Goal: Task Accomplishment & Management: Use online tool/utility

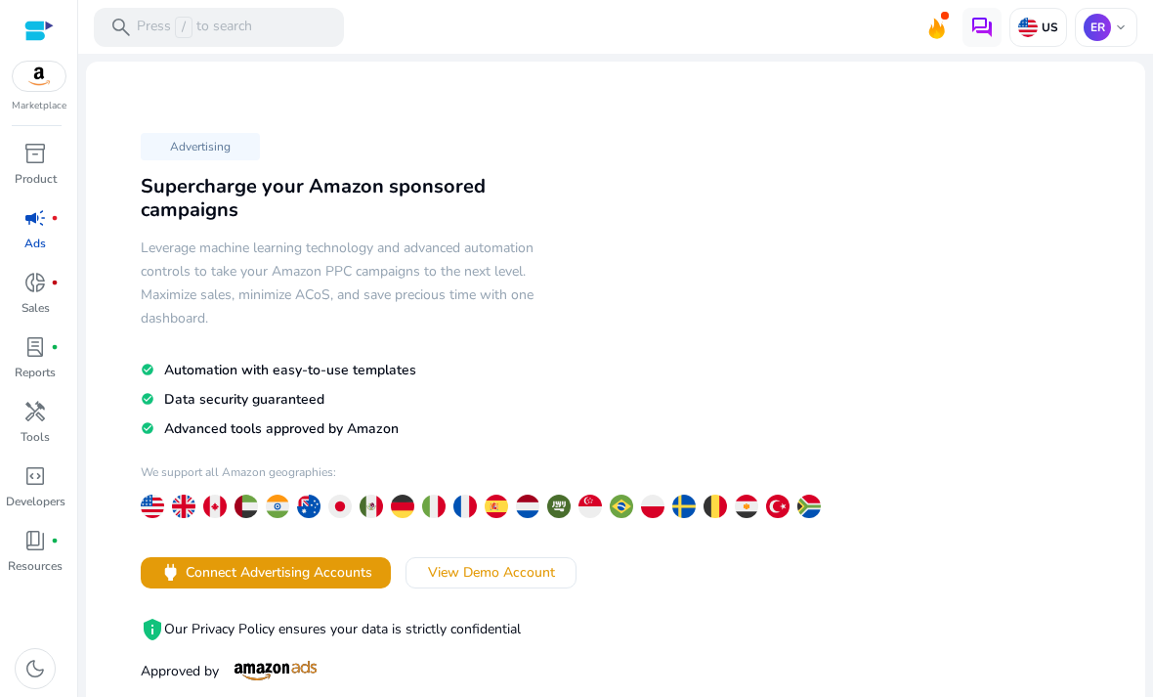
click at [61, 186] on link "inventory_2 Product" at bounding box center [35, 170] width 70 height 64
click at [38, 161] on span "inventory_2" at bounding box center [34, 153] width 23 height 23
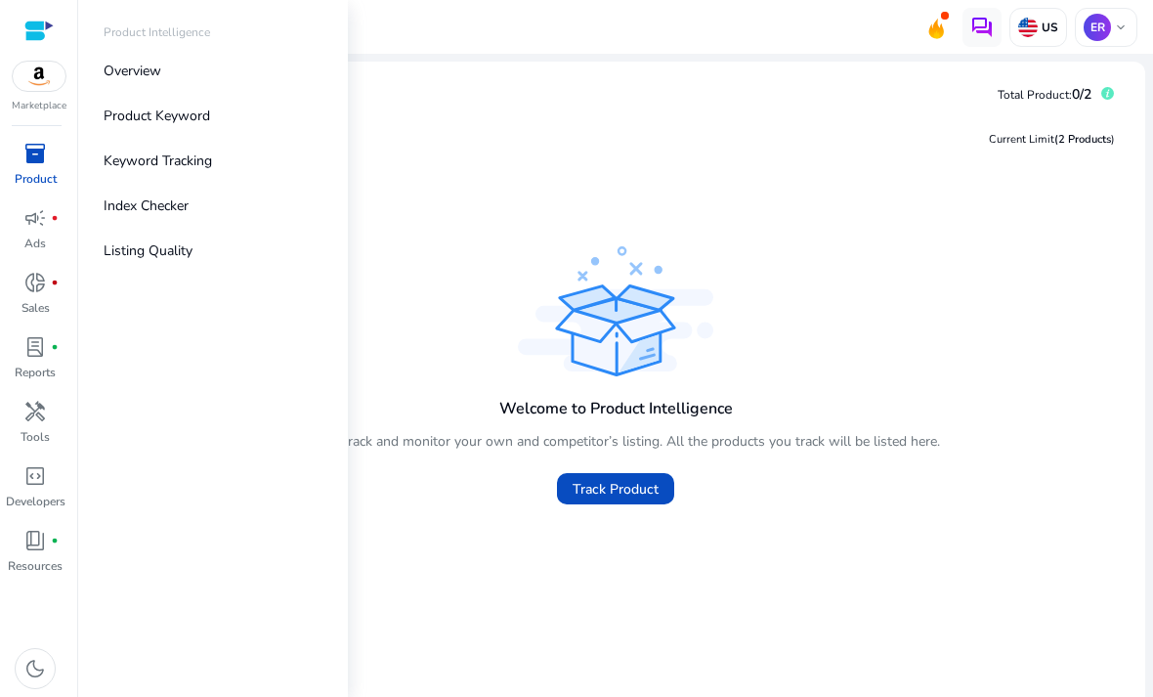
scroll to position [3, 0]
click at [617, 499] on span at bounding box center [615, 488] width 117 height 47
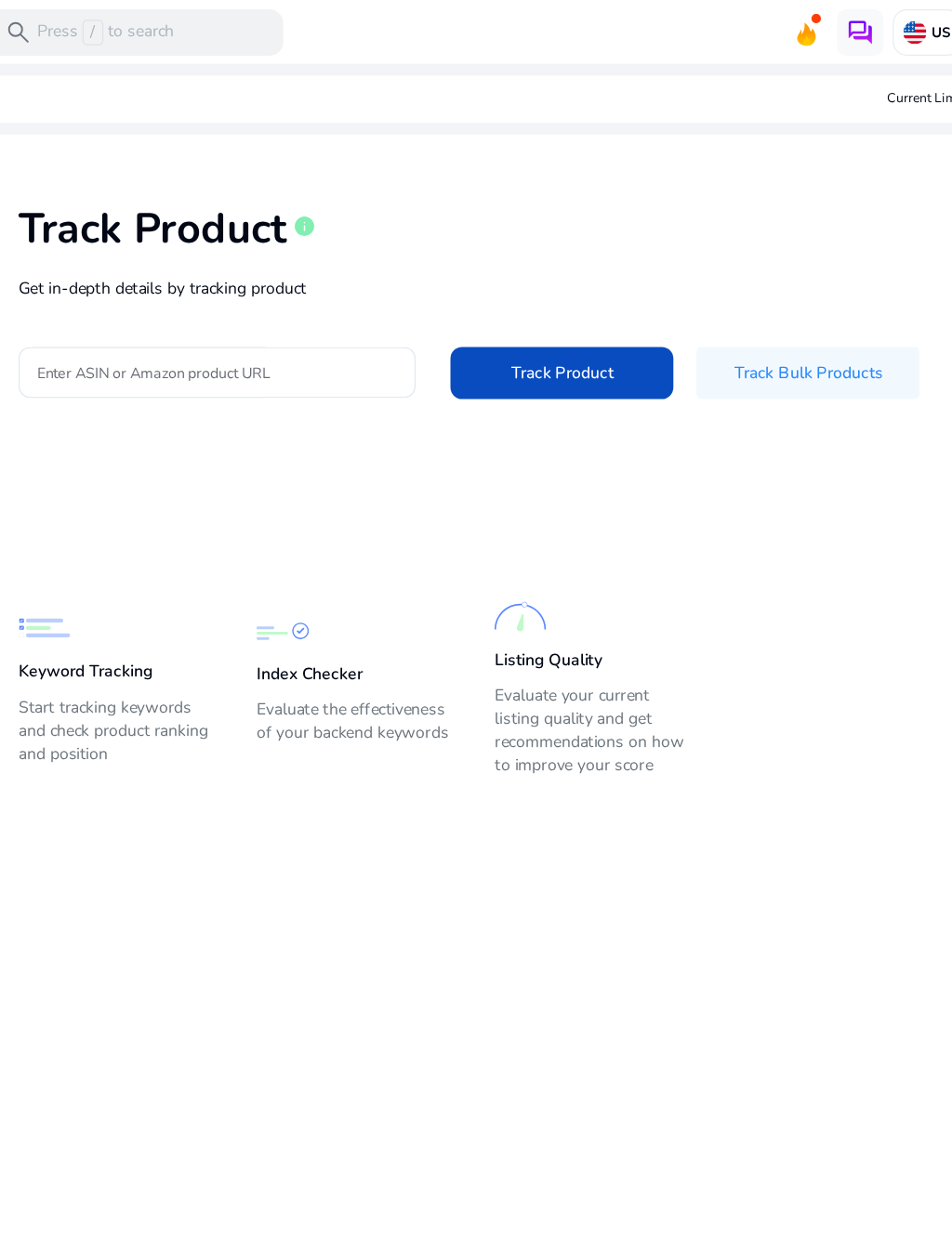
click at [130, 300] on input "Enter ASIN or Amazon product URL" at bounding box center [274, 298] width 288 height 20
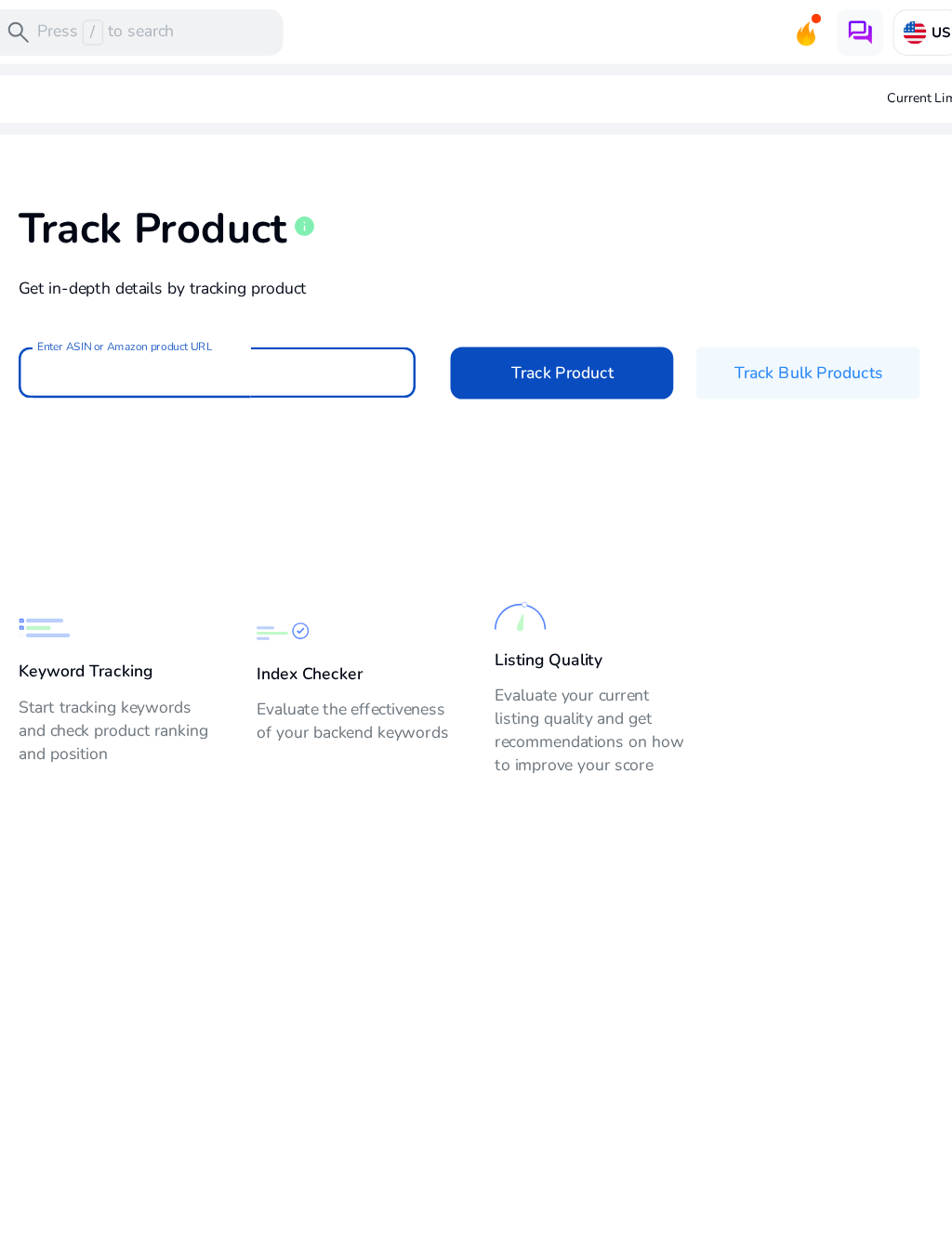
click at [130, 308] on input "Enter ASIN or Amazon product URL" at bounding box center [274, 298] width 288 height 20
paste input "**********"
type input "**********"
click at [510, 304] on span "Track Product" at bounding box center [551, 299] width 82 height 20
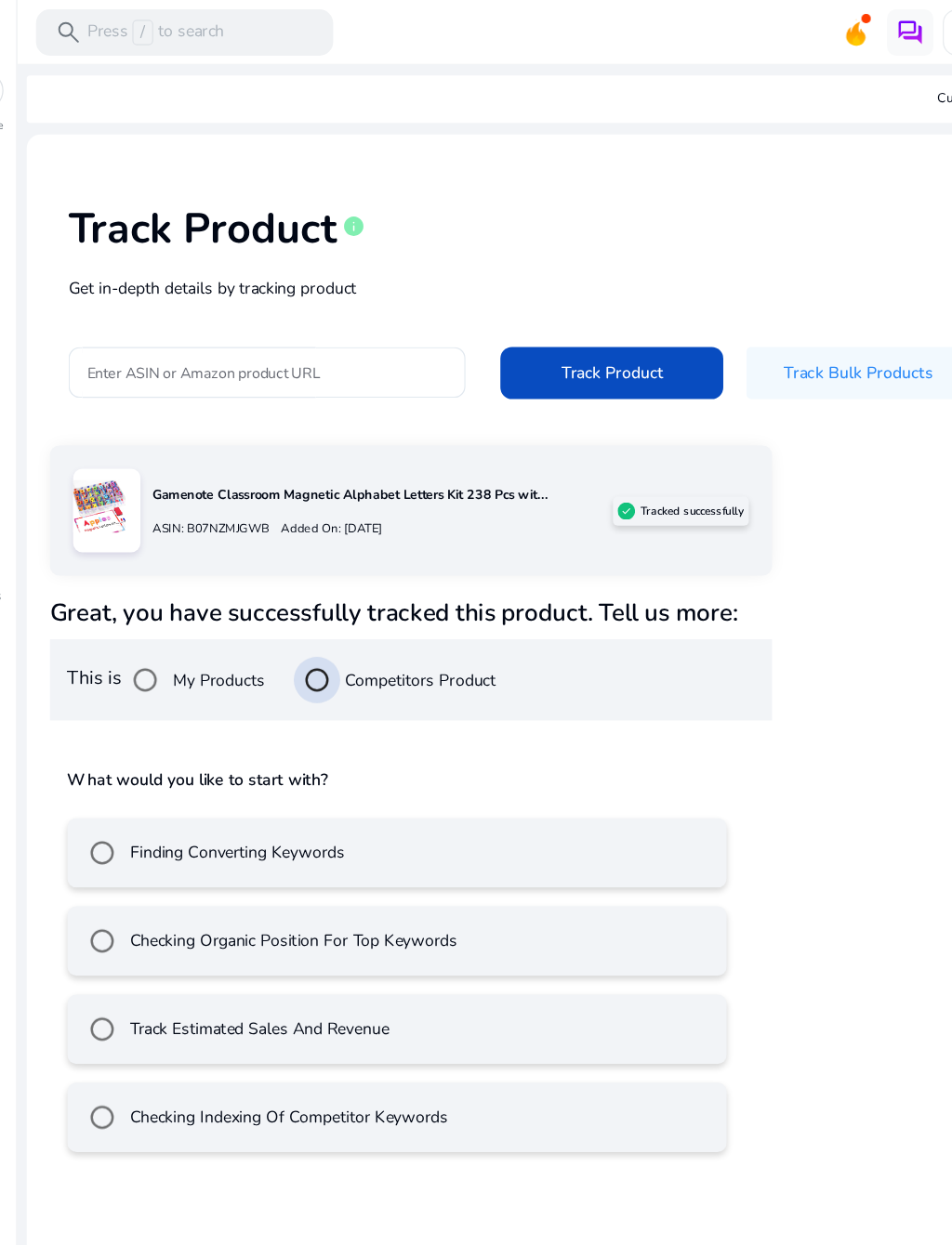
scroll to position [3, 0]
click at [442, 405] on p "Gamenote Classroom Magnetic Alphabet Letters Kit 238 Pcs wit..." at bounding box center [367, 397] width 369 height 16
click at [418, 399] on p "Gamenote Classroom Magnetic Alphabet Letters Kit 238 Pcs wit..." at bounding box center [367, 397] width 369 height 16
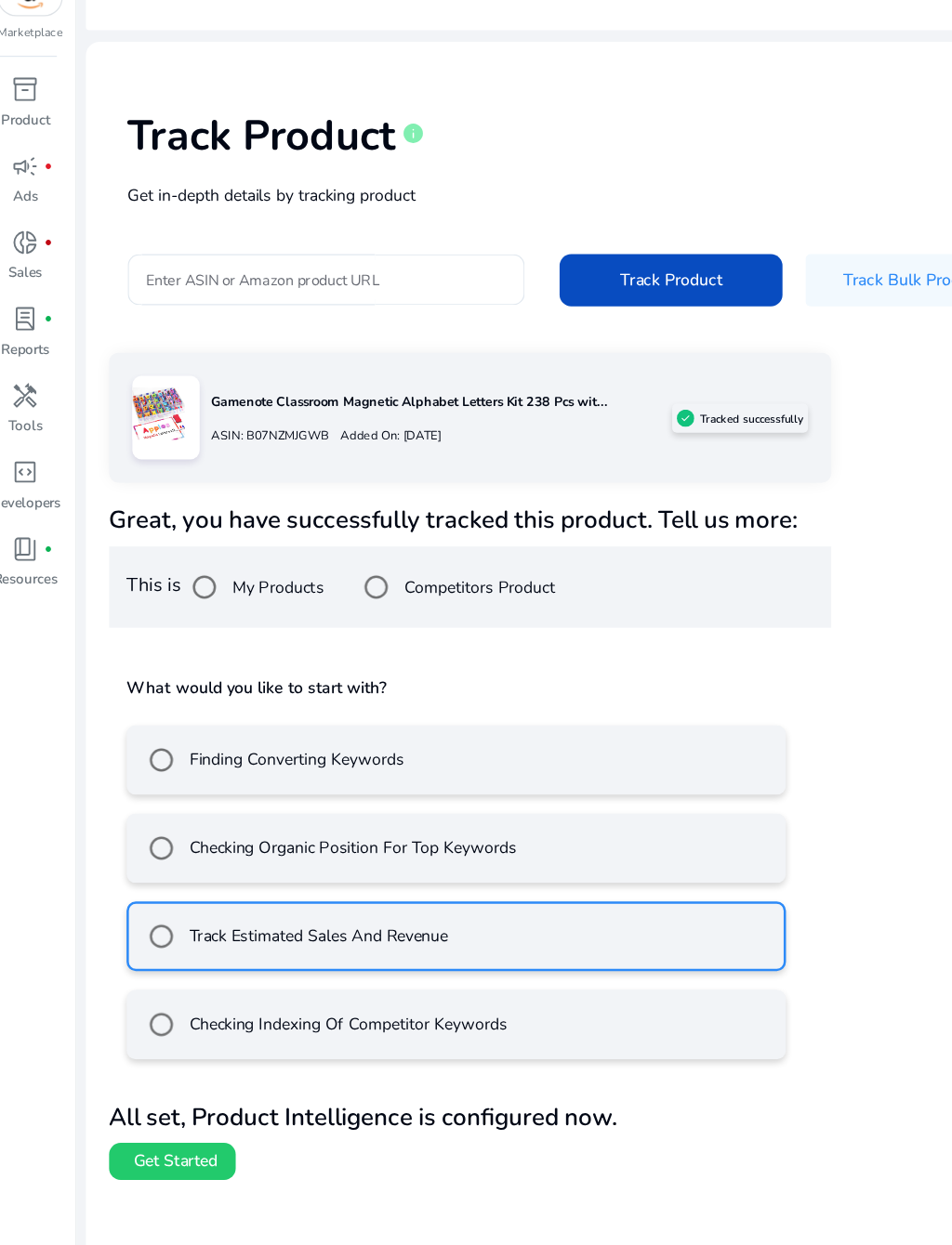
click at [154, 662] on span "Get Started" at bounding box center [153, 1005] width 67 height 19
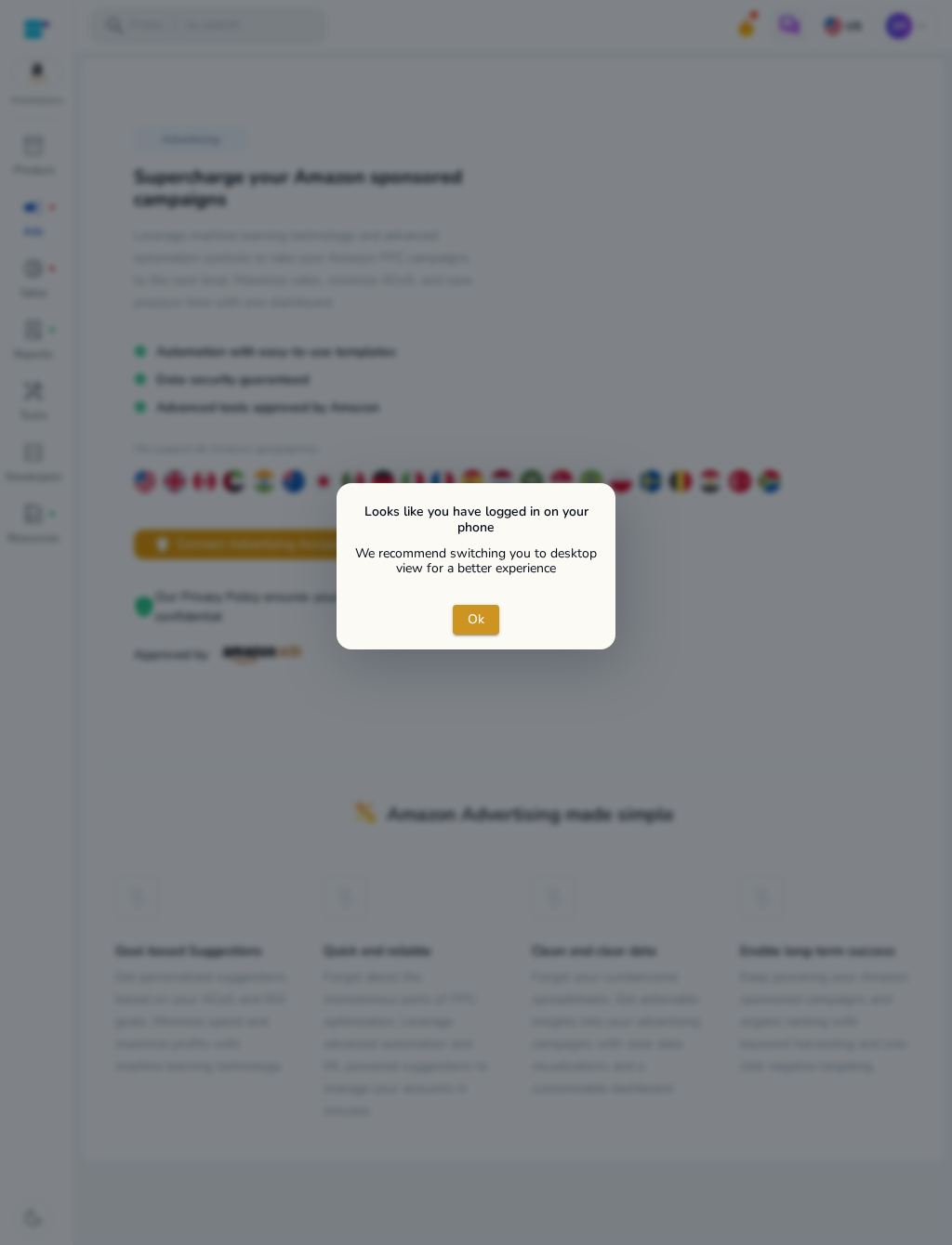
click at [477, 603] on span "close dialog" at bounding box center [476, 619] width 47 height 45
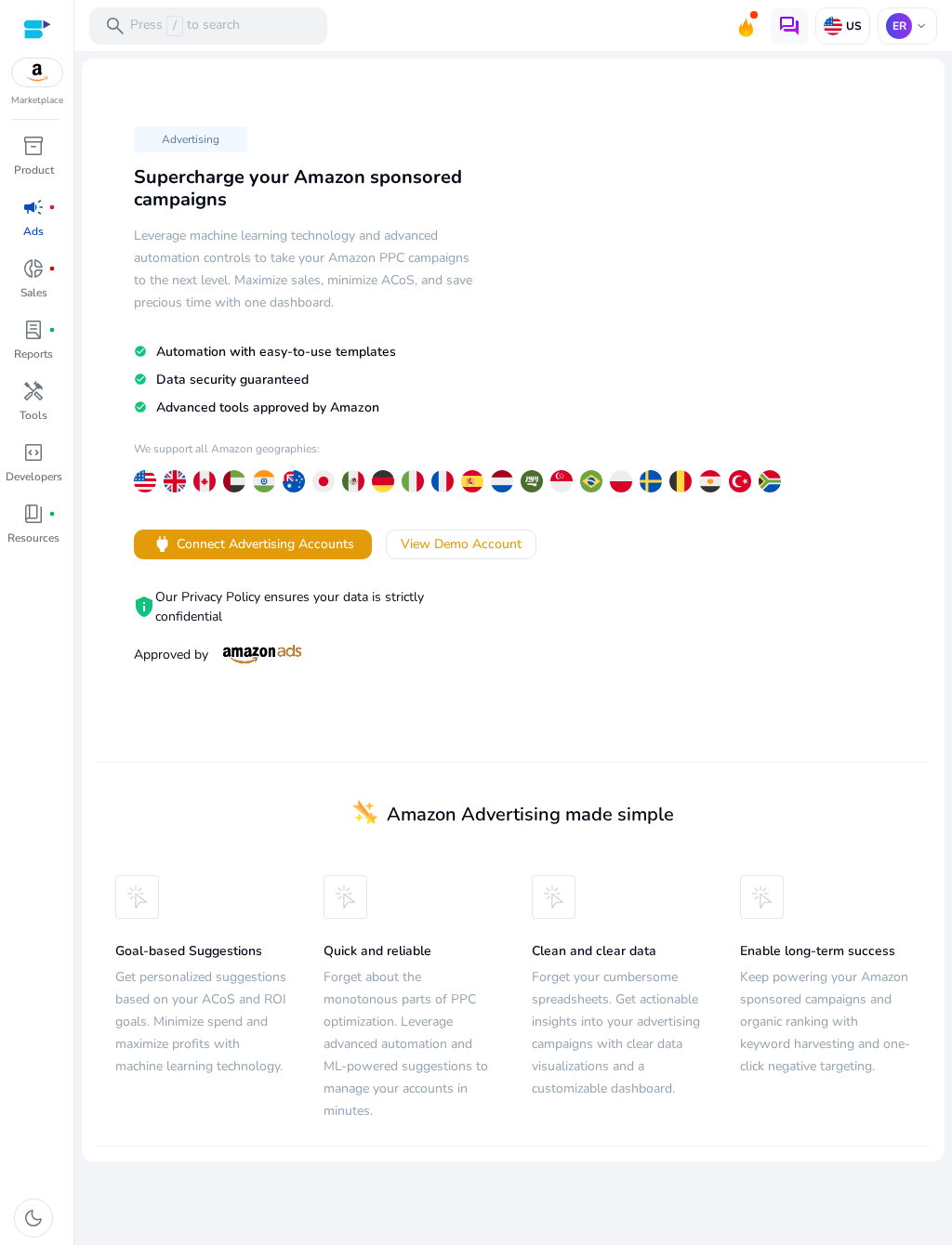
click at [30, 157] on span "inventory_2" at bounding box center [32, 146] width 22 height 22
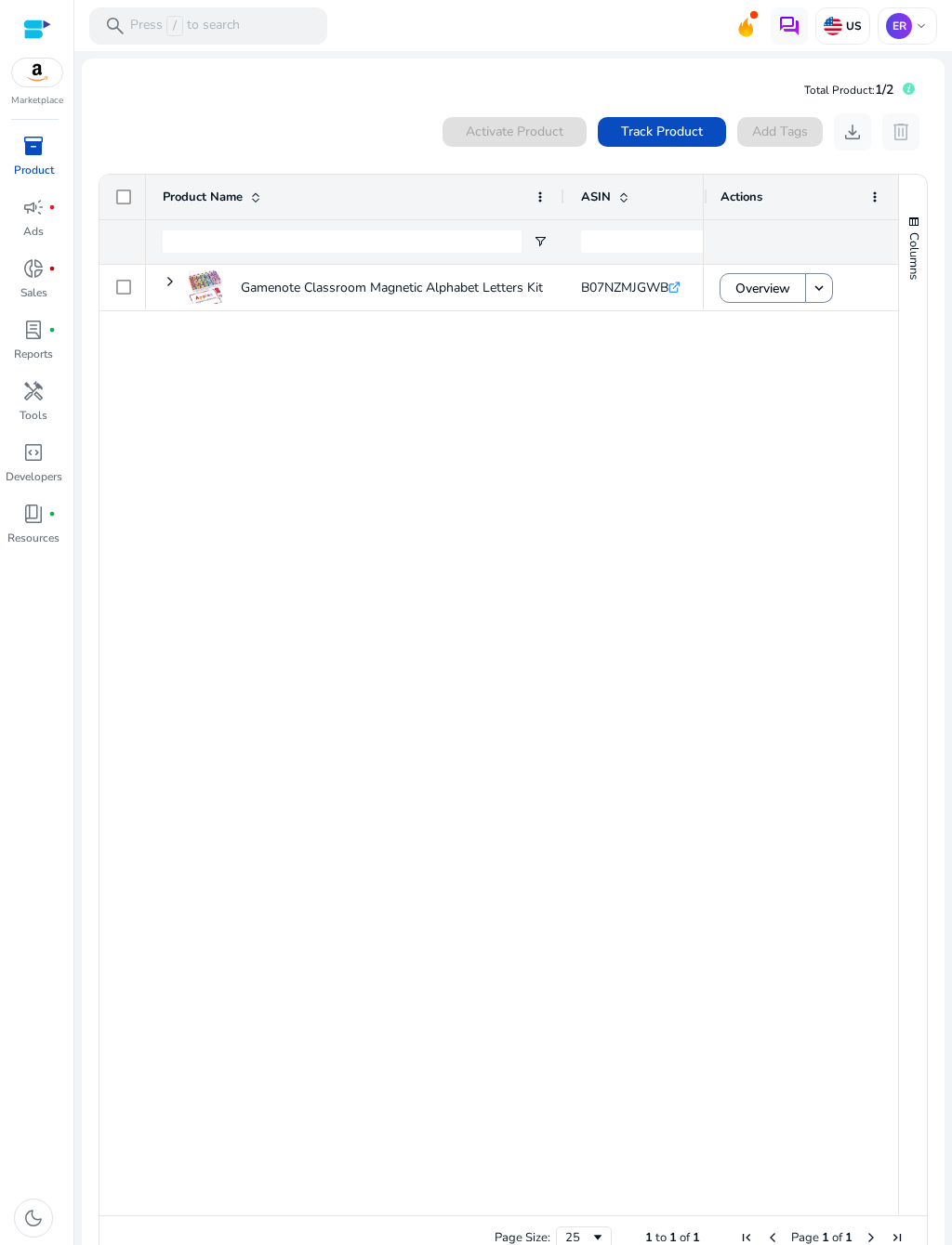
click at [568, 490] on div "Gamenote Classroom Magnetic Alphabet Letters Kit 238 Pcs with... B07NZMJGWB .st…" at bounding box center [423, 741] width 556 height 951
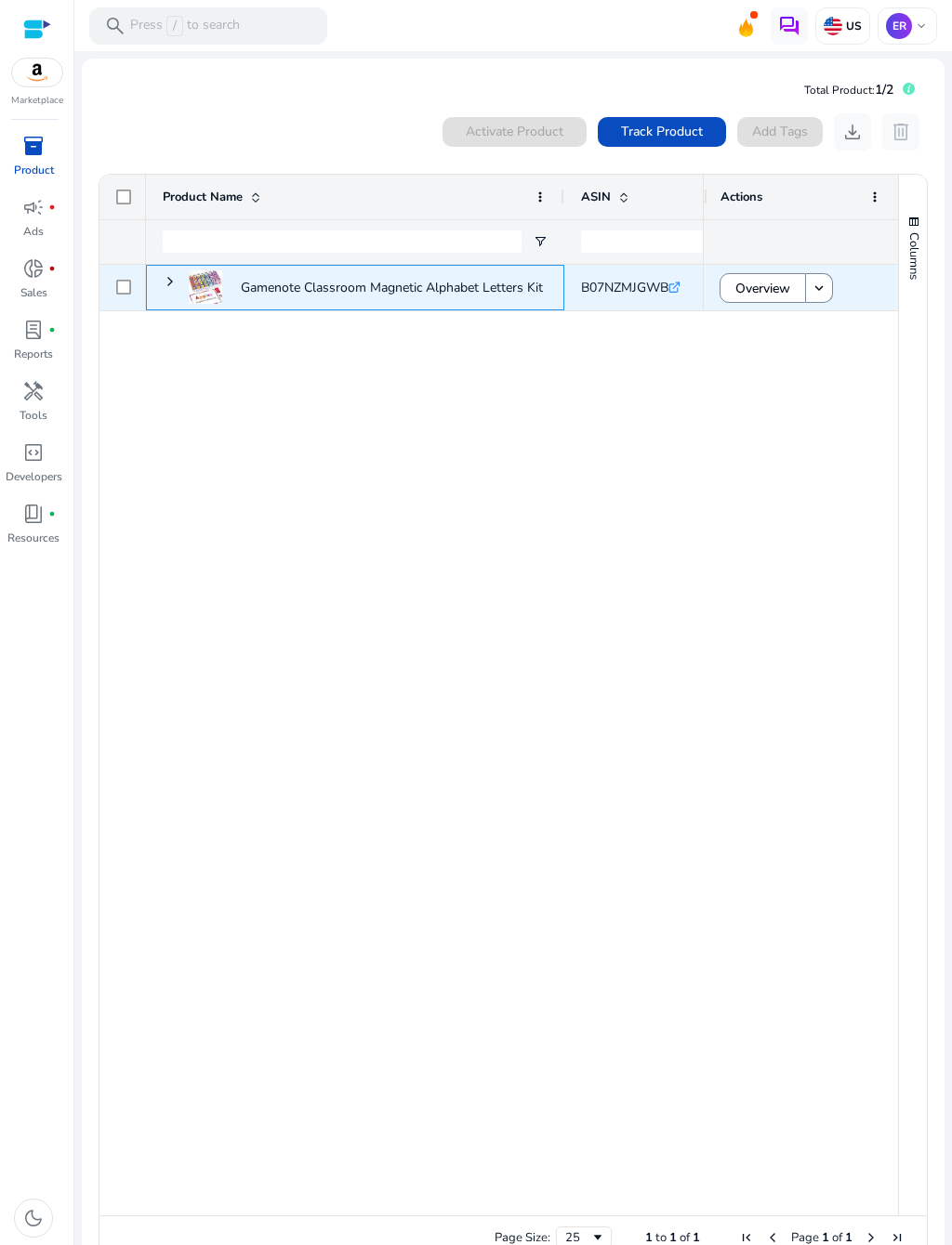
click at [416, 296] on p "Gamenote Classroom Magnetic Alphabet Letters Kit 238 Pcs with..." at bounding box center [436, 287] width 390 height 38
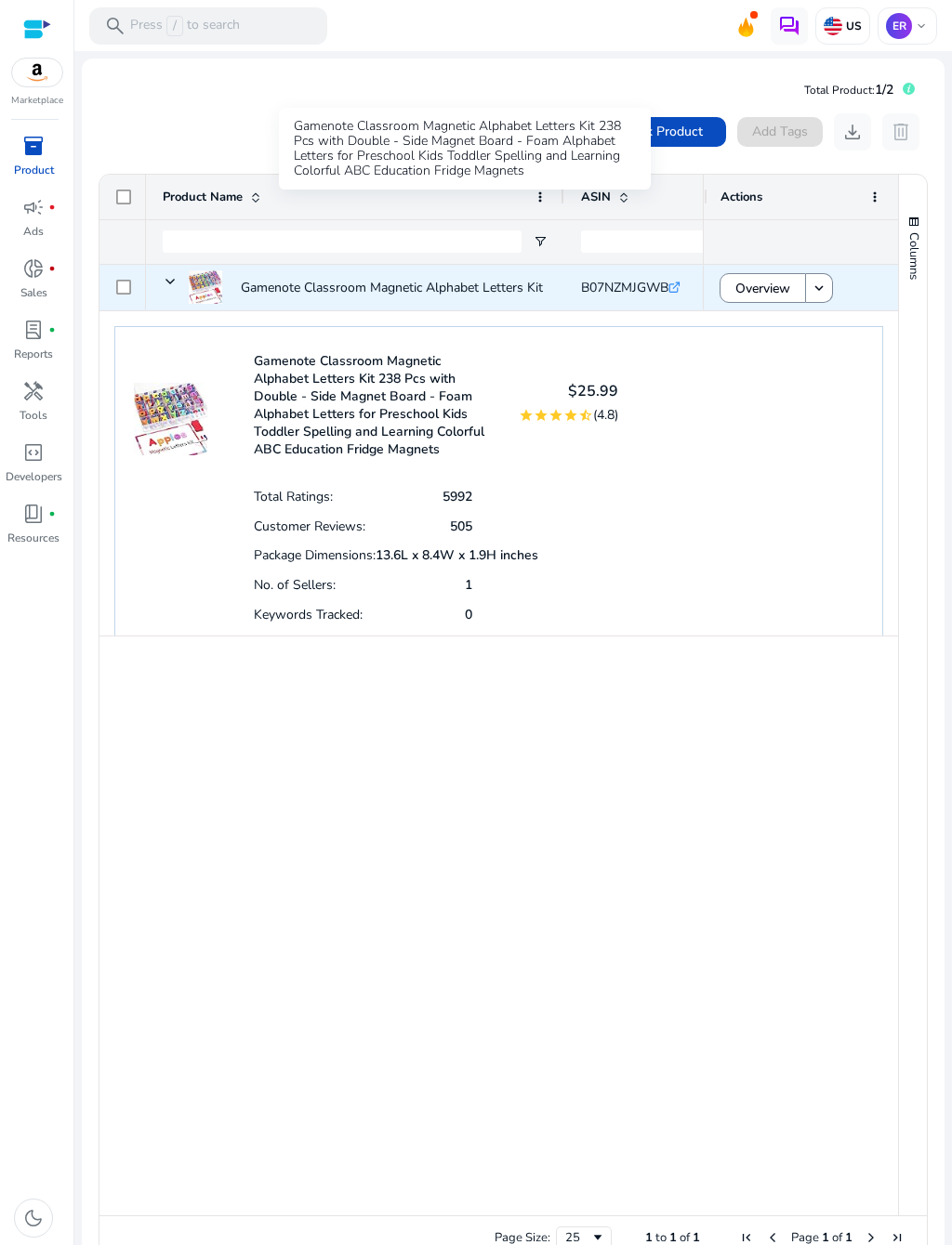
click at [700, 540] on div "Gamenote Classroom Magnetic Alphabet Letters Kit 238 Pcs with Double - Side Mag…" at bounding box center [498, 487] width 768 height 322
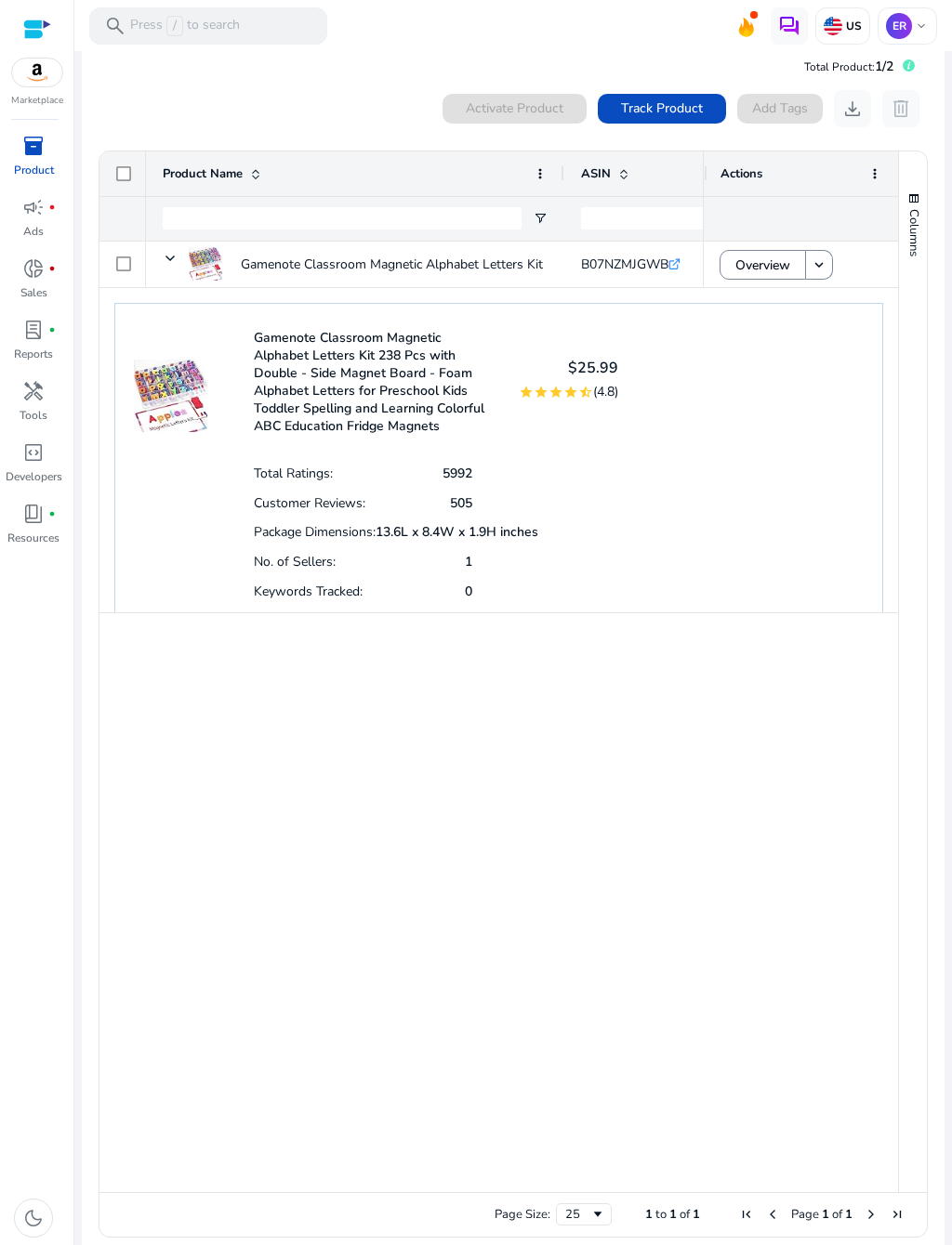
scroll to position [44, 0]
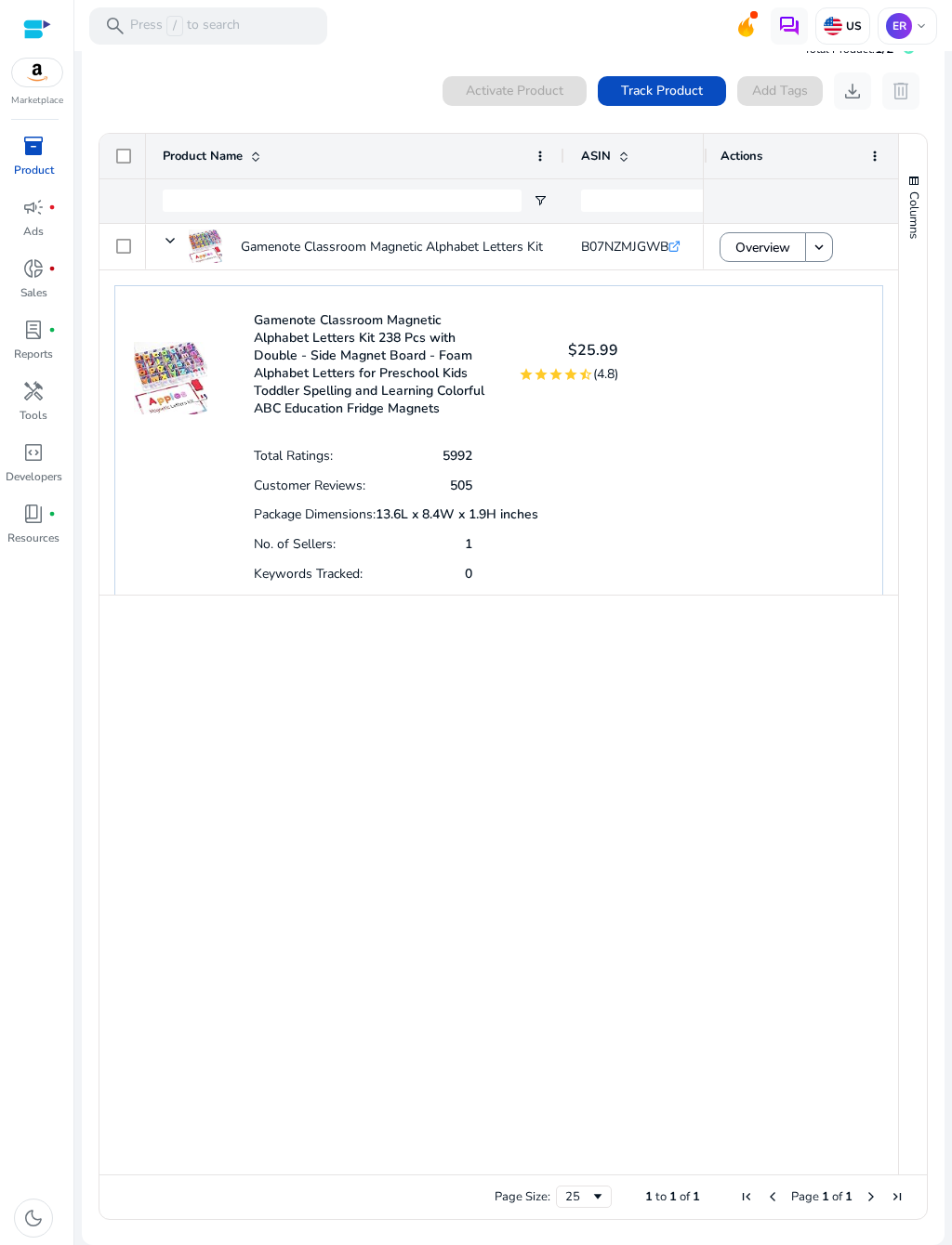
click at [601, 459] on div "Total Ratings: 5992 Customer Reviews: 505 Package Dimensions: 13.6L x 8.4W x 1.…" at bounding box center [437, 514] width 365 height 146
click at [432, 311] on p "Gamenote Classroom Magnetic Alphabet Letters Kit 238 Pcs with Double - Side Mag…" at bounding box center [375, 363] width 243 height 106
click at [762, 437] on div "Gamenote Classroom Magnetic Alphabet Letters Kit 238 Pcs with Double - Side Mag…" at bounding box center [498, 446] width 768 height 322
click at [826, 239] on mat-icon "keyboard_arrow_down" at bounding box center [819, 247] width 17 height 17
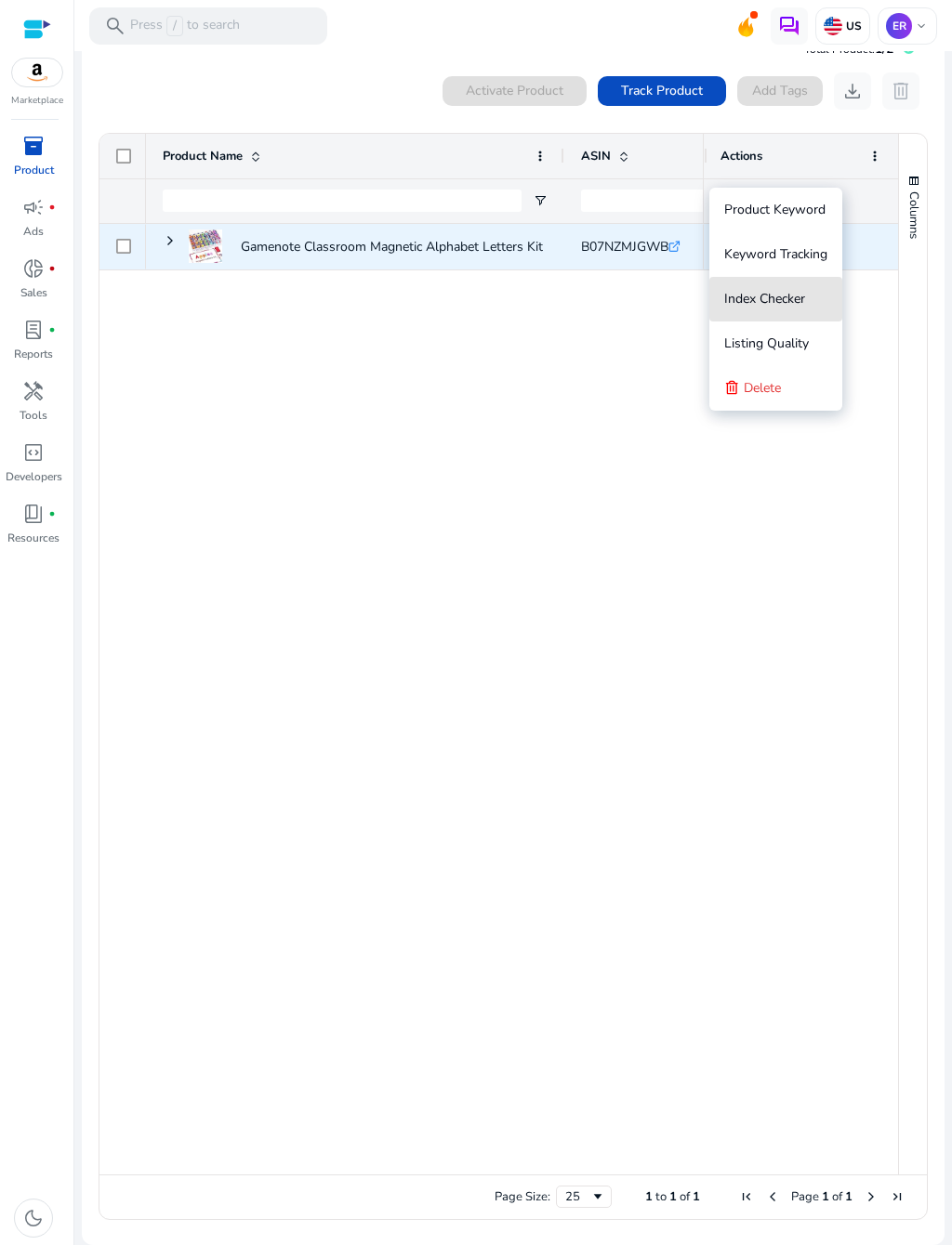
click at [793, 307] on span "Index Checker" at bounding box center [764, 299] width 81 height 18
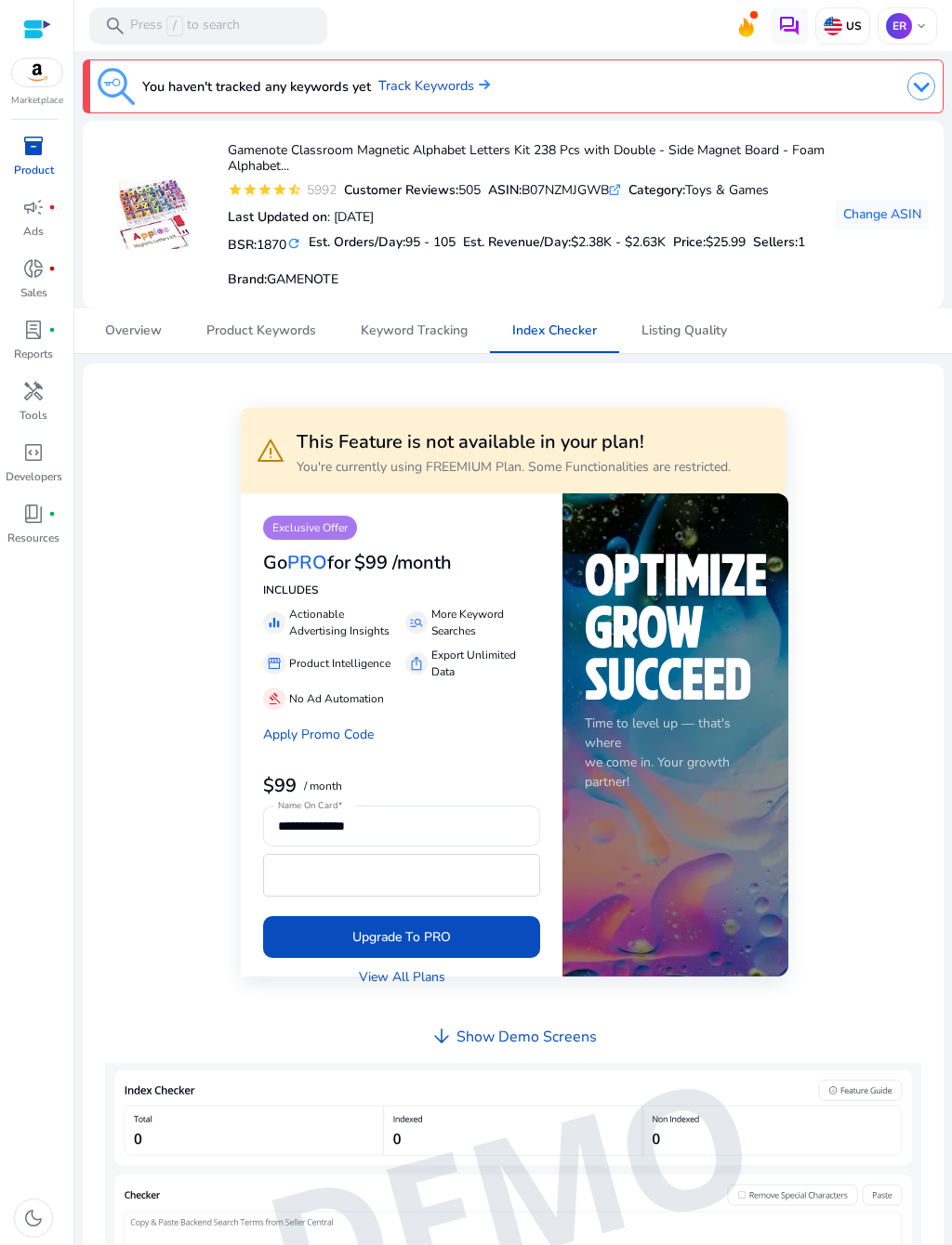
click at [727, 337] on span "Listing Quality" at bounding box center [684, 331] width 86 height 13
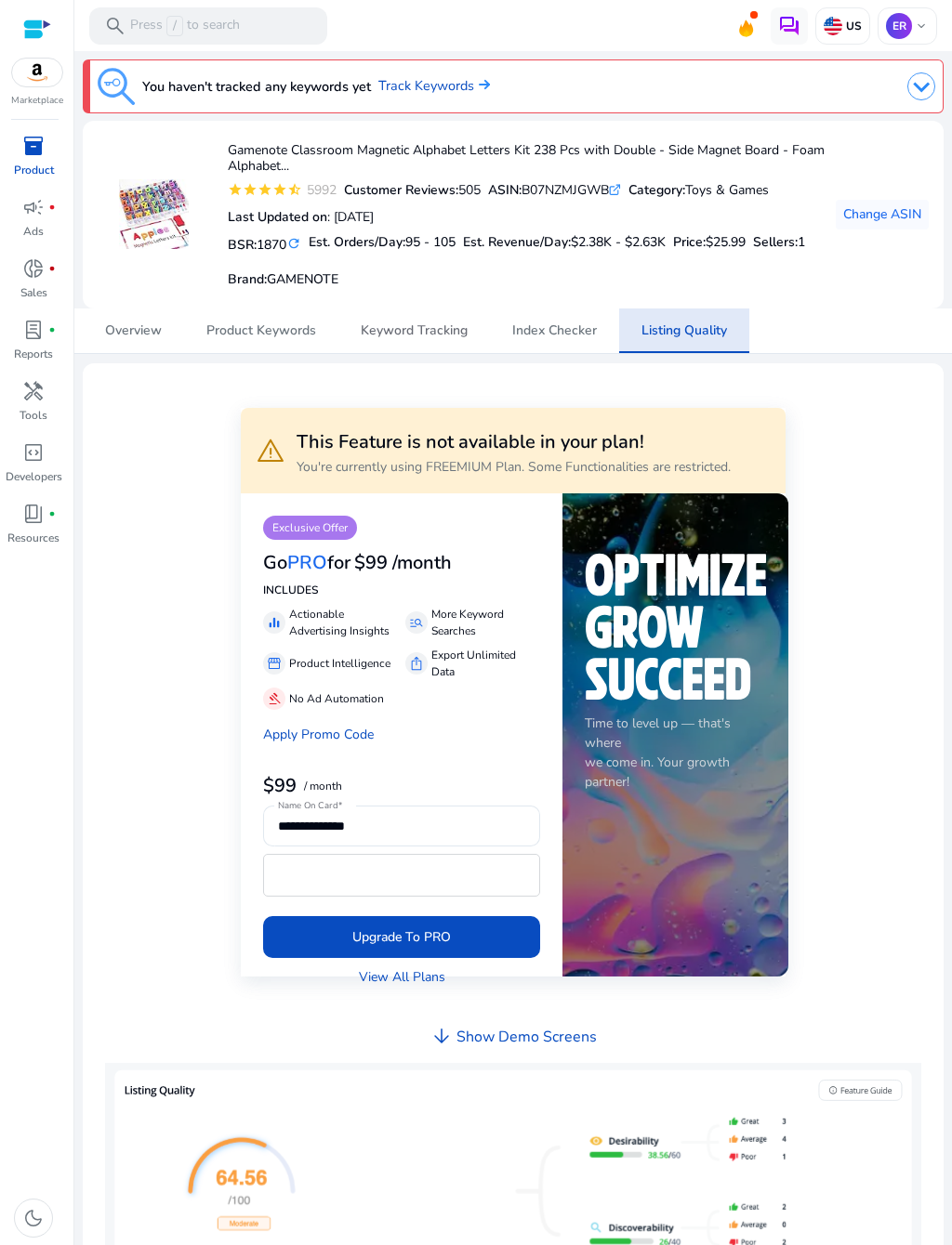
click at [468, 338] on span "Keyword Tracking" at bounding box center [414, 331] width 107 height 13
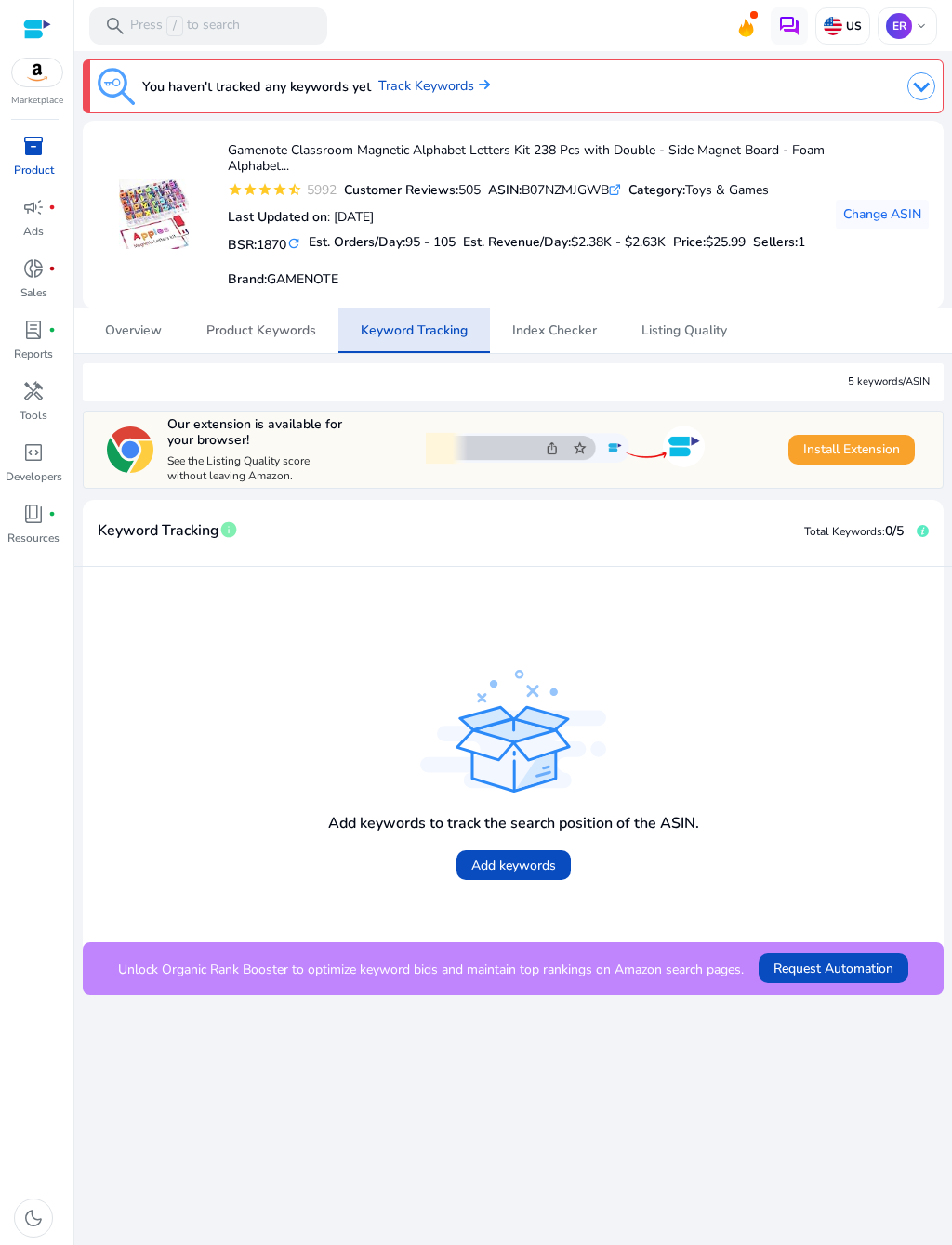
click at [307, 353] on span "Product Keywords" at bounding box center [261, 330] width 109 height 45
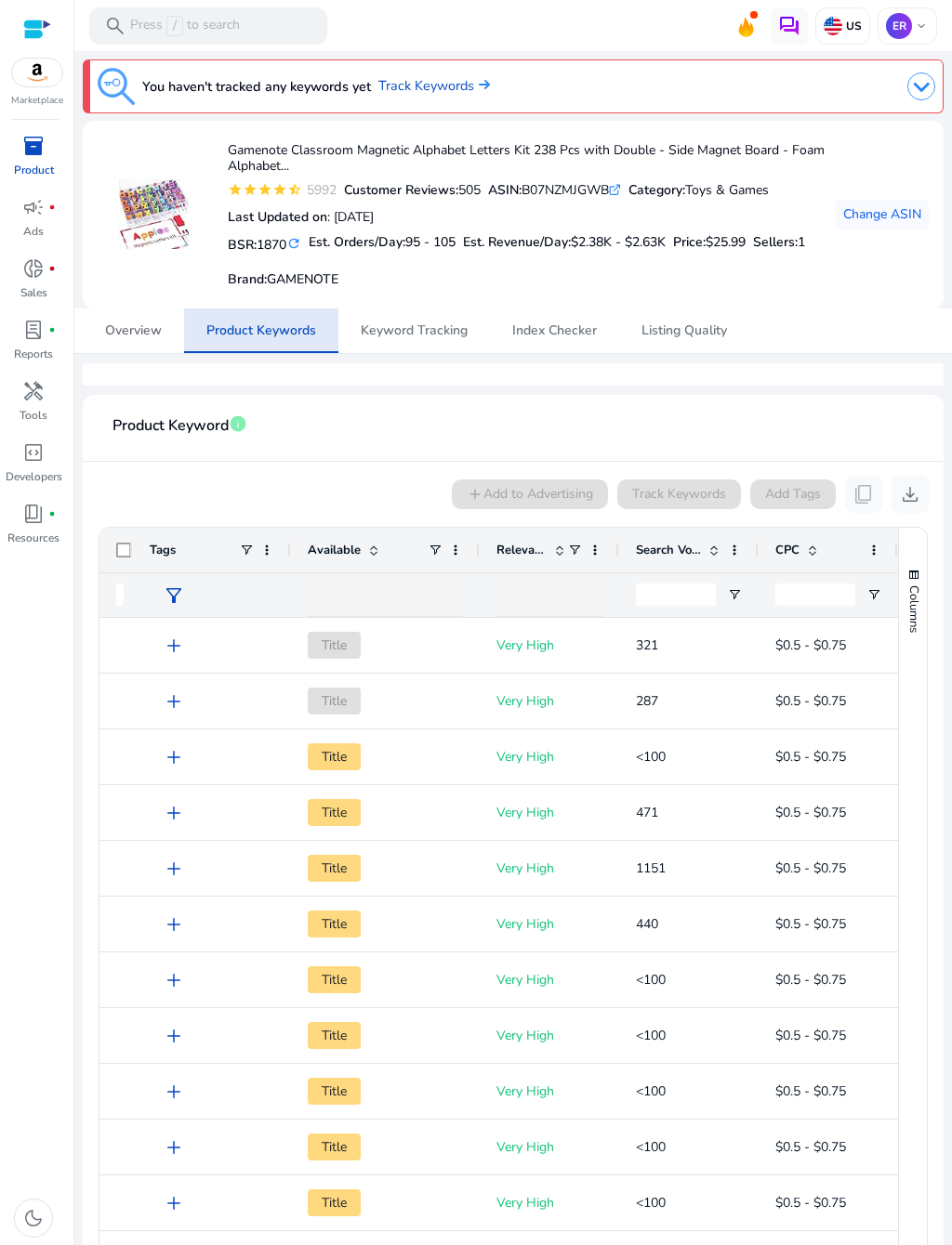
click at [143, 353] on span "Overview" at bounding box center [133, 330] width 57 height 45
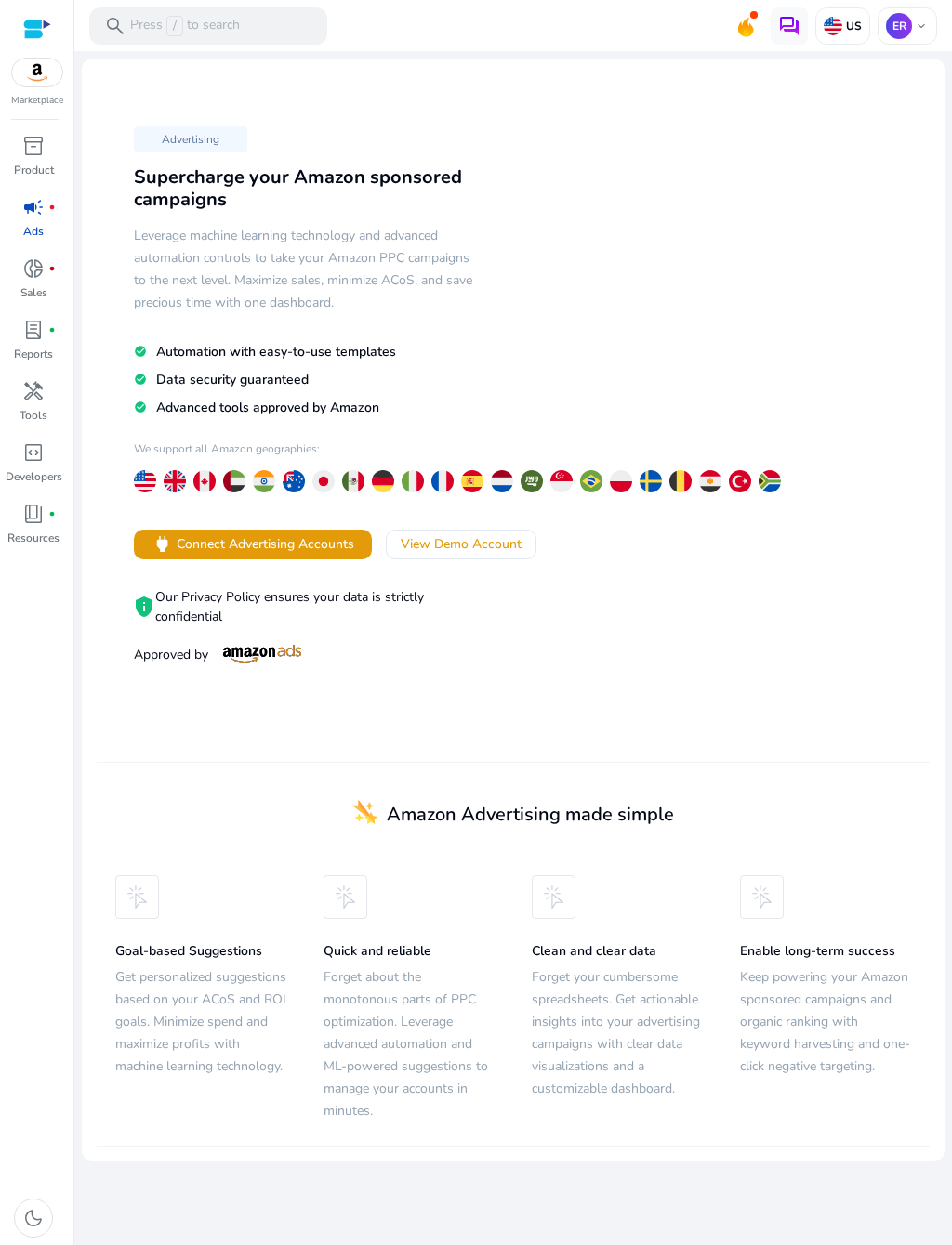
click at [41, 157] on span "inventory_2" at bounding box center [32, 146] width 22 height 22
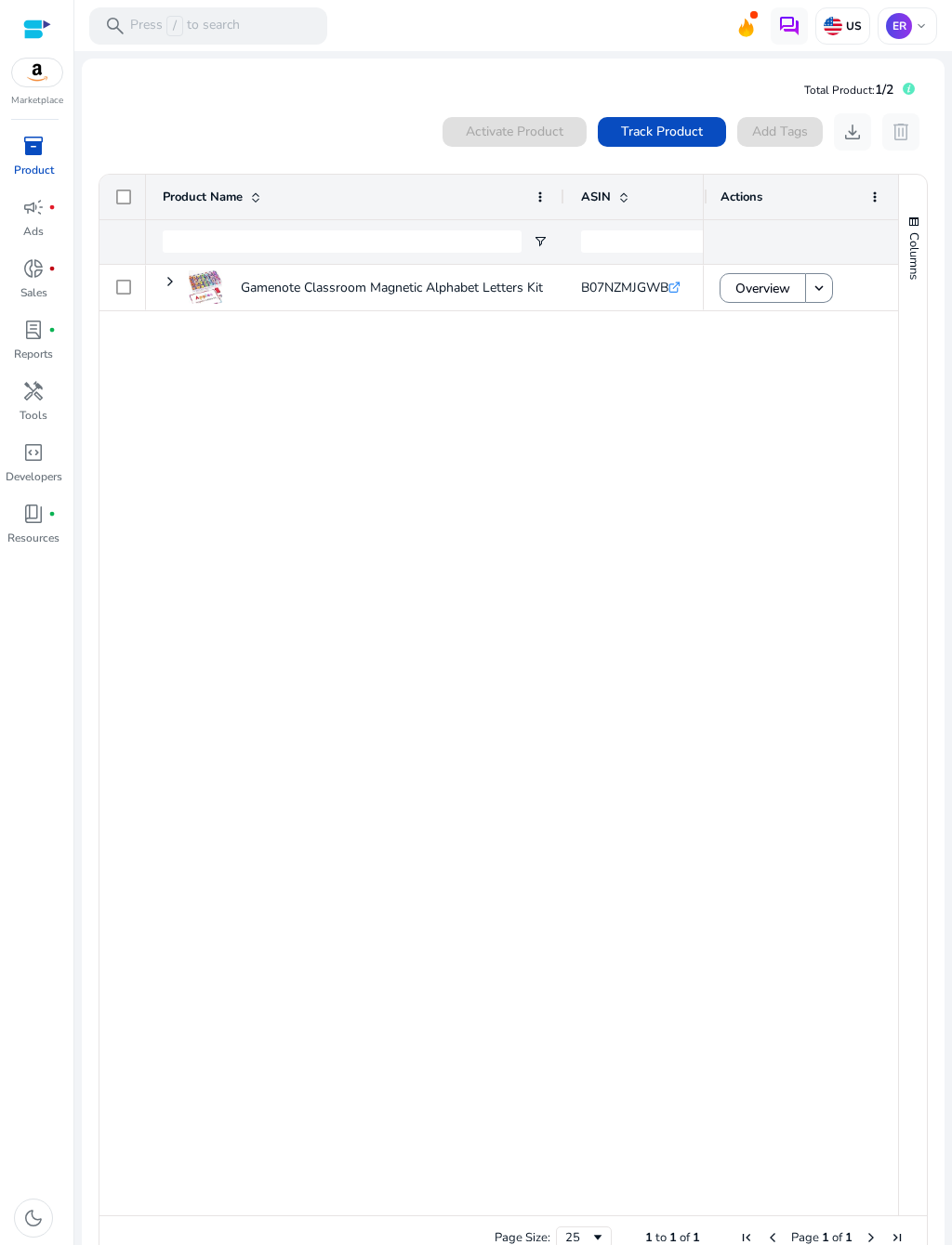
click at [798, 139] on div "Activate Product Track Product Add Tags download delete" at bounding box center [685, 131] width 486 height 37
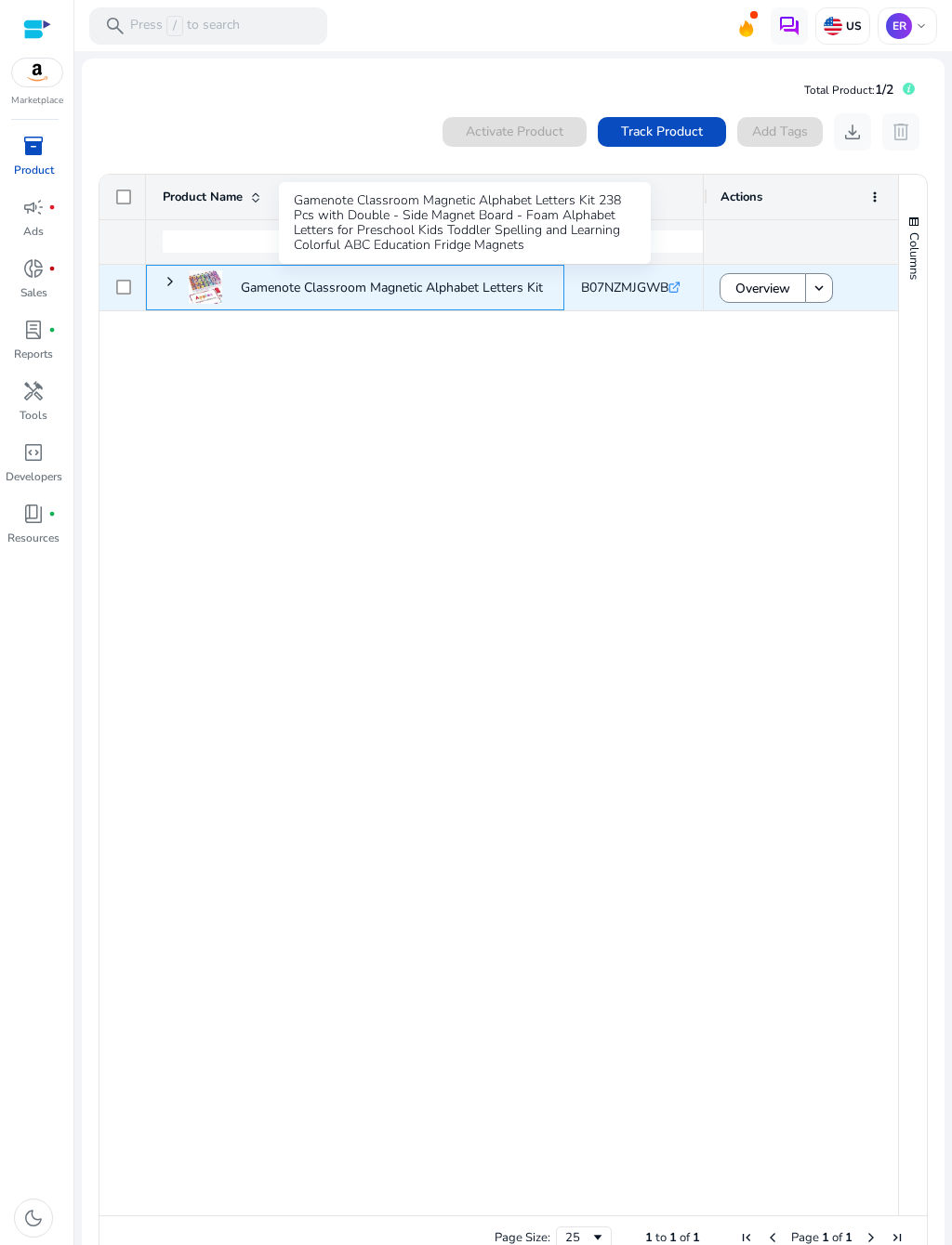
click at [481, 302] on p "Gamenote Classroom Magnetic Alphabet Letters Kit 238 Pcs with..." at bounding box center [436, 287] width 390 height 38
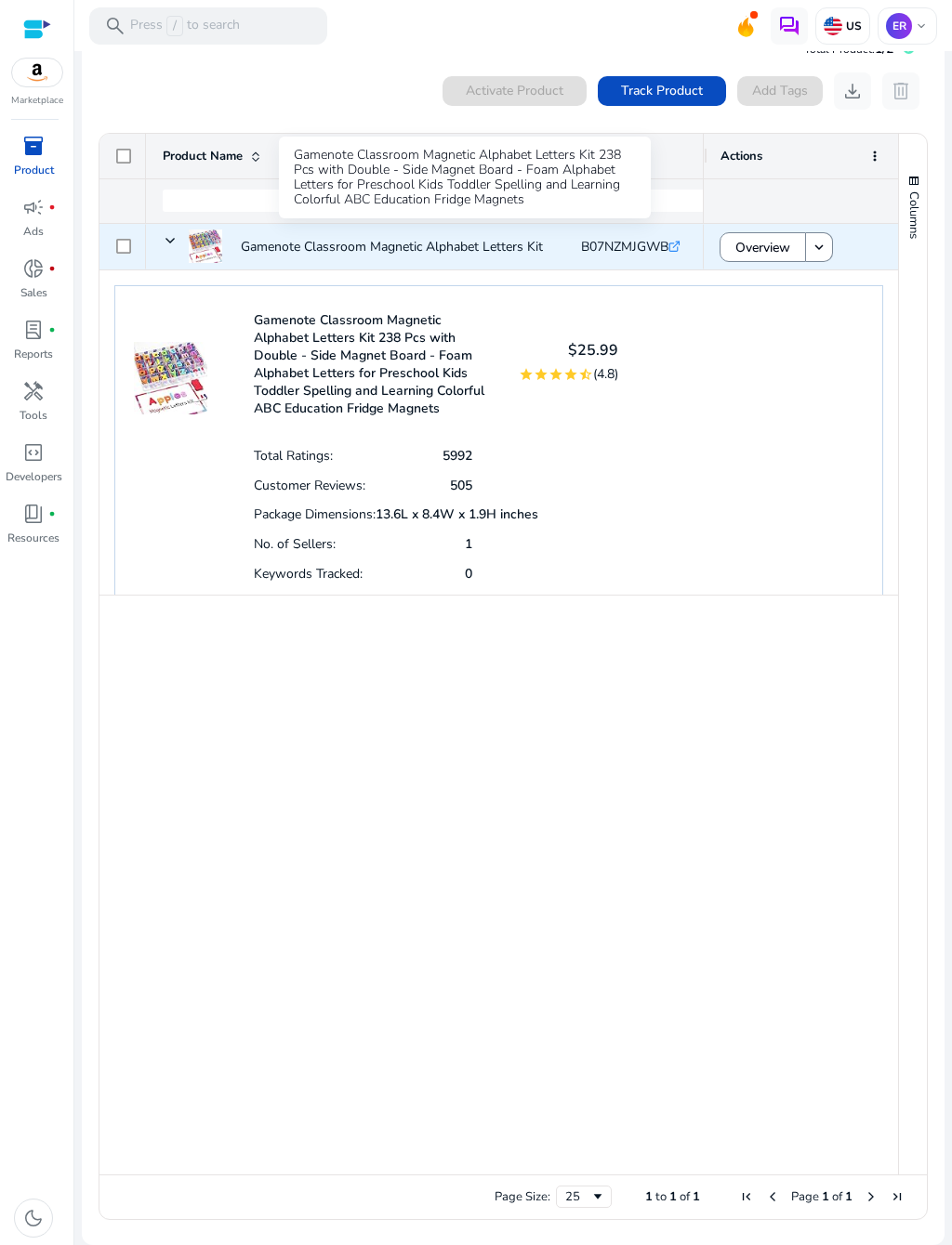
scroll to position [44, 0]
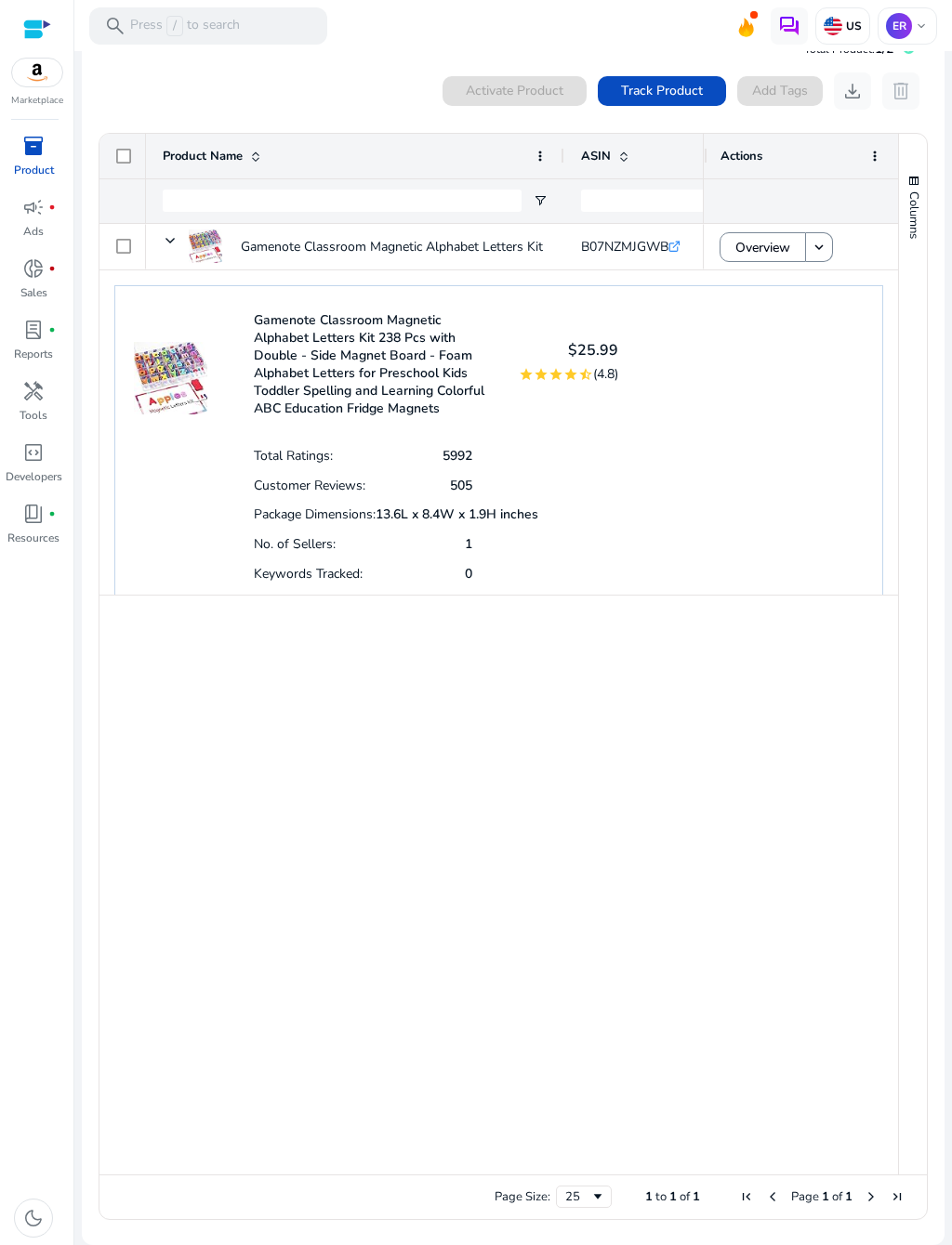
click at [731, 524] on div "Gamenote Classroom Magnetic Alphabet Letters Kit 238 Pcs with Double - Side Mag…" at bounding box center [498, 446] width 768 height 322
click at [669, 85] on span "Track Product" at bounding box center [662, 90] width 82 height 20
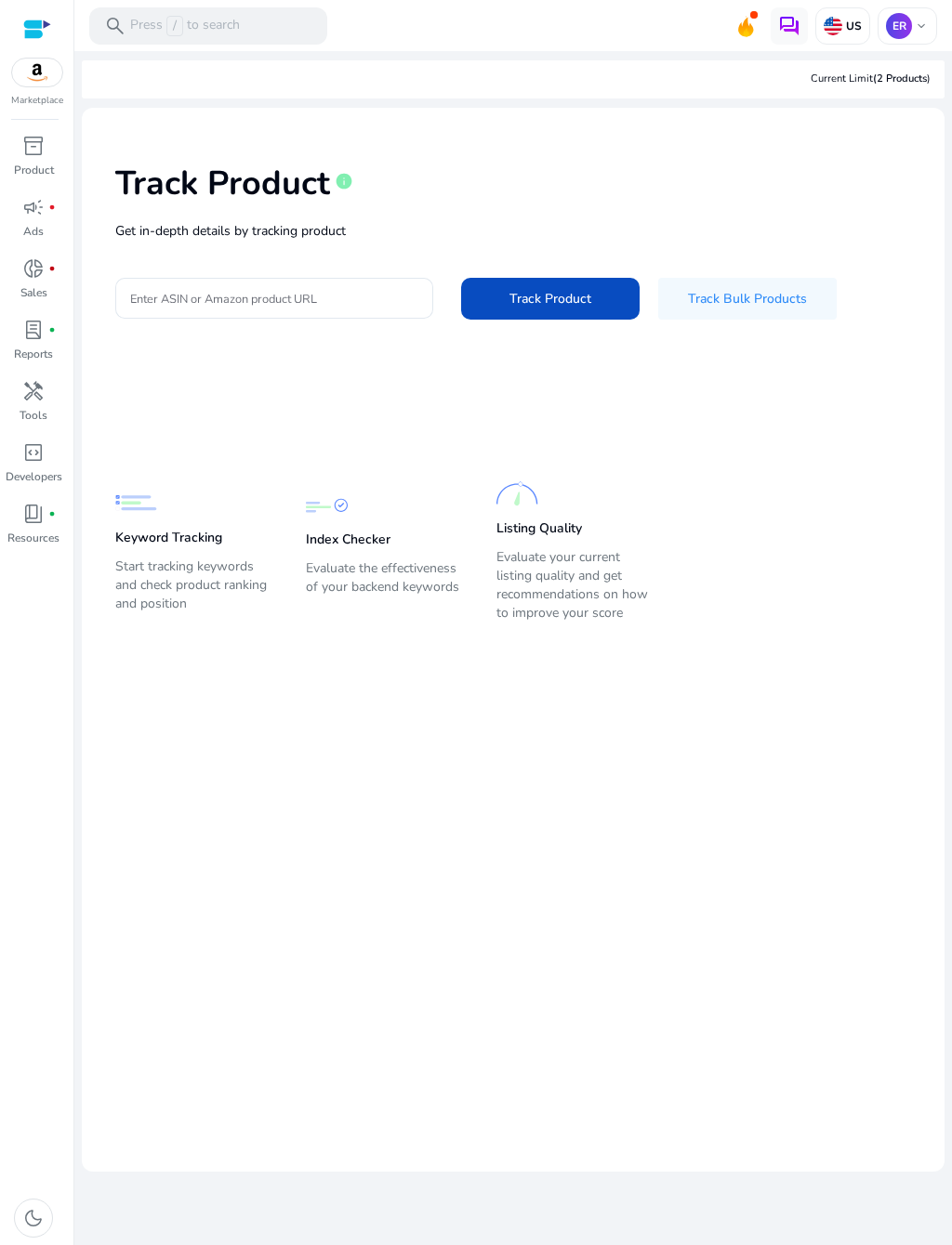
click at [37, 547] on p "Resources" at bounding box center [33, 538] width 52 height 17
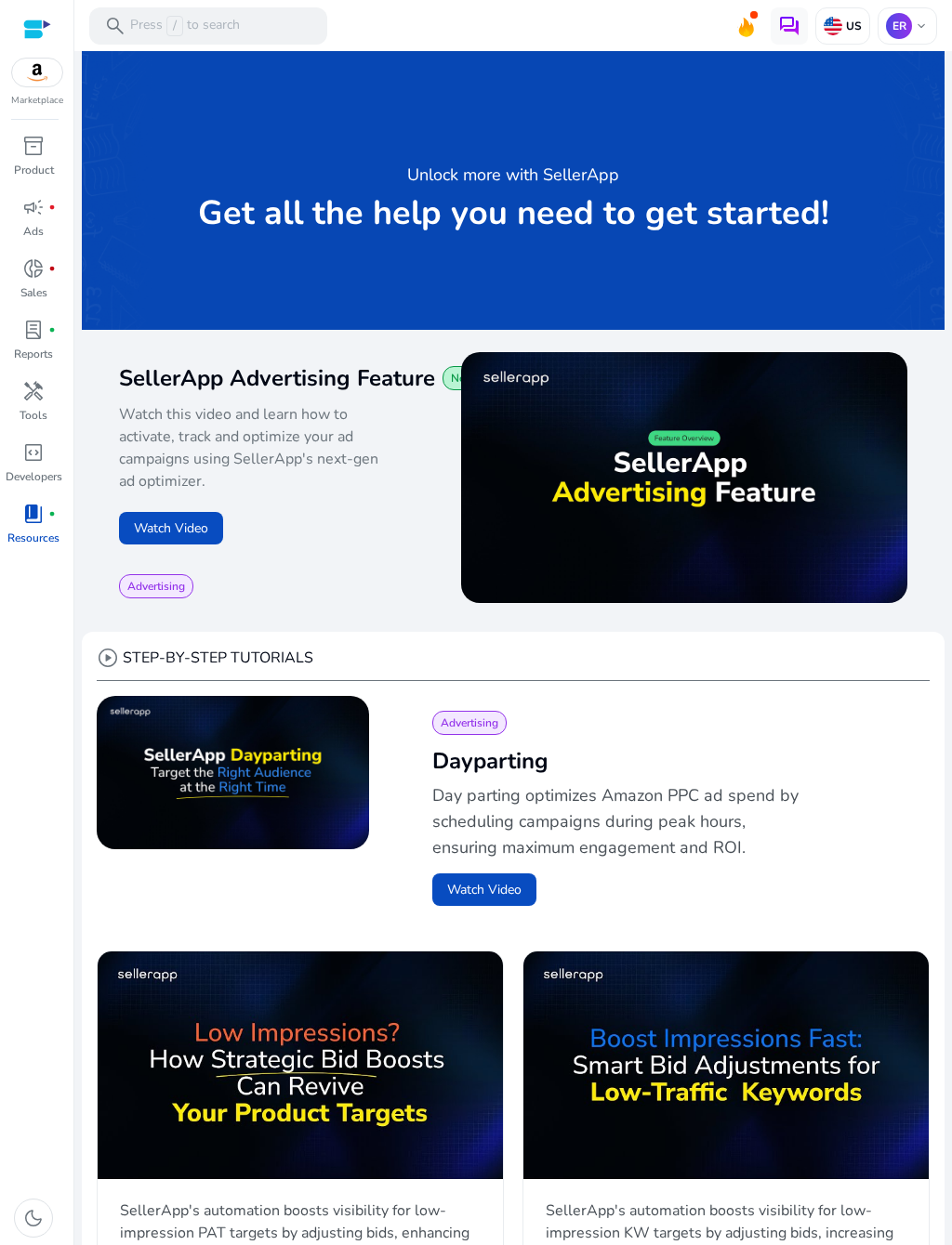
scroll to position [-5, 0]
click at [49, 468] on div "code_blocks" at bounding box center [33, 452] width 52 height 29
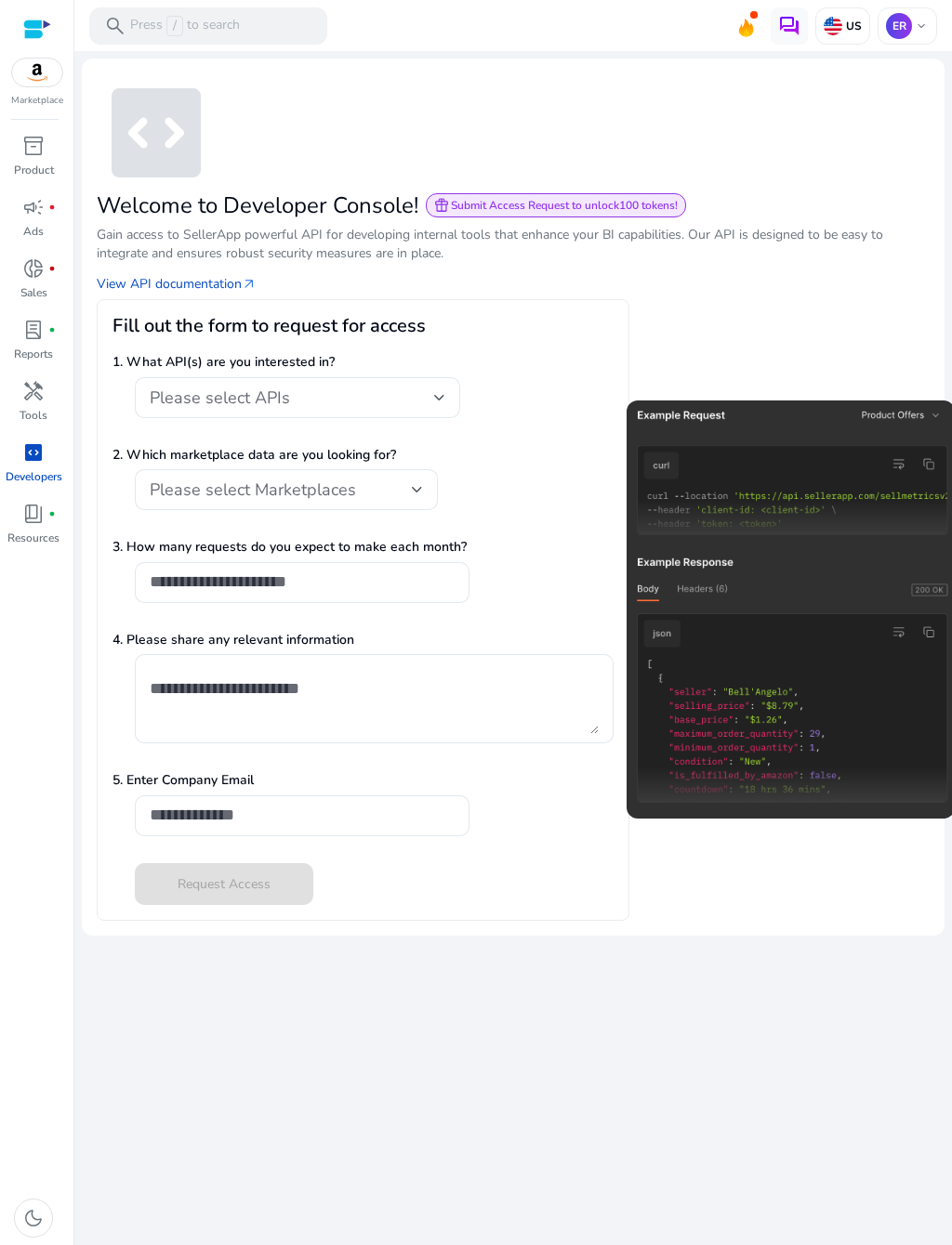
click at [44, 402] on span "handyman" at bounding box center [32, 391] width 22 height 22
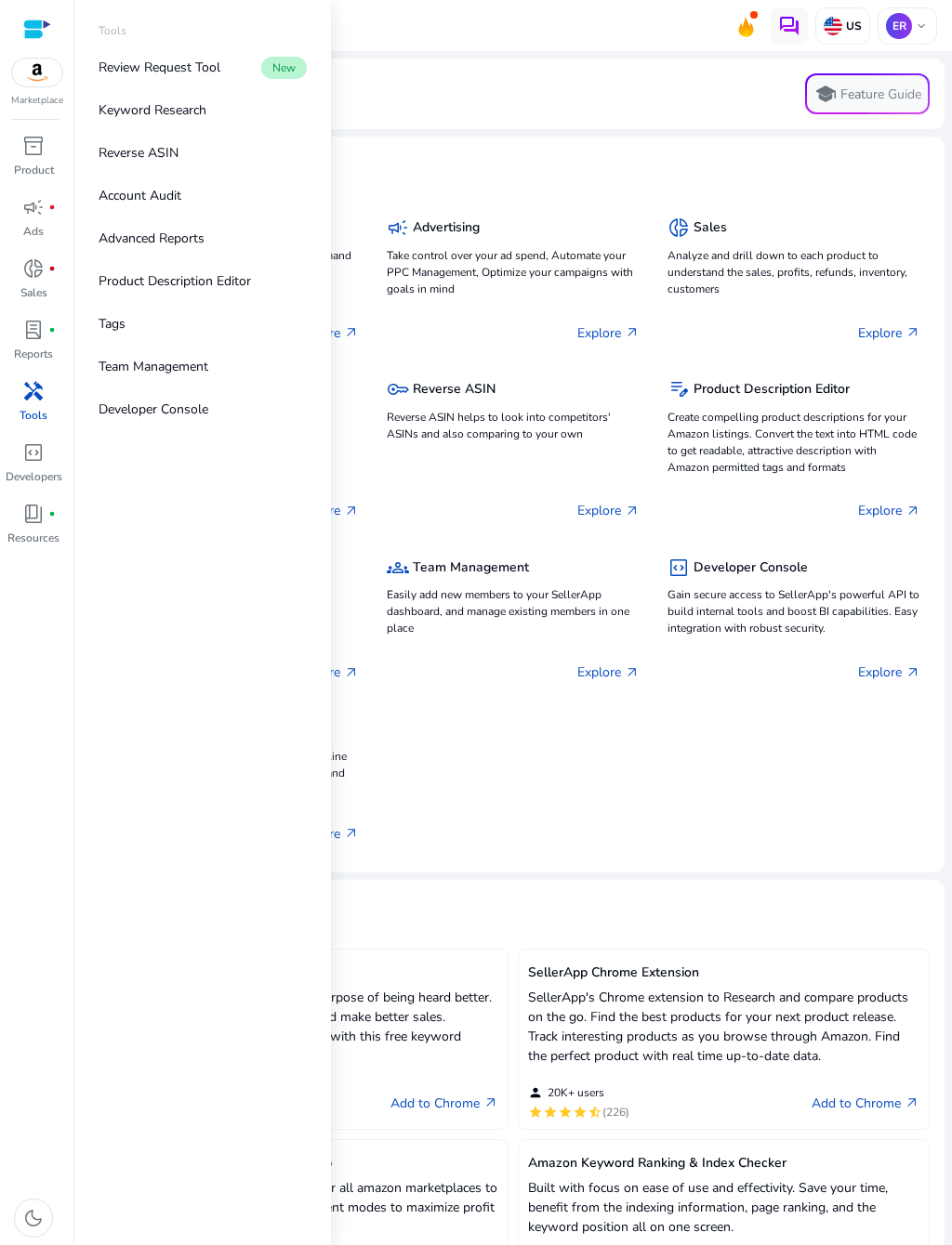
click at [782, 156] on div "Features (10)" at bounding box center [514, 172] width 833 height 42
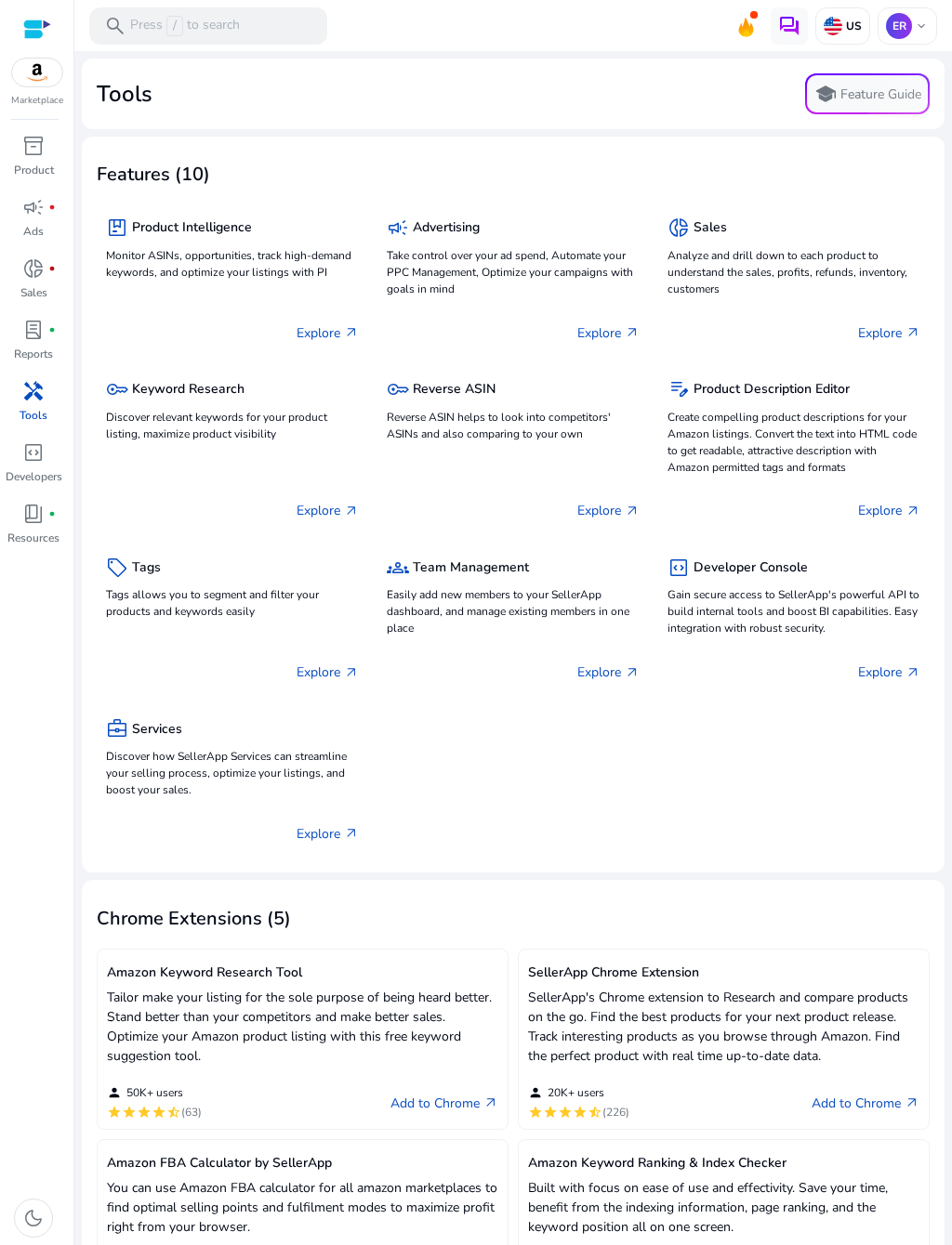
click at [709, 230] on h5 "Sales" at bounding box center [709, 228] width 33 height 16
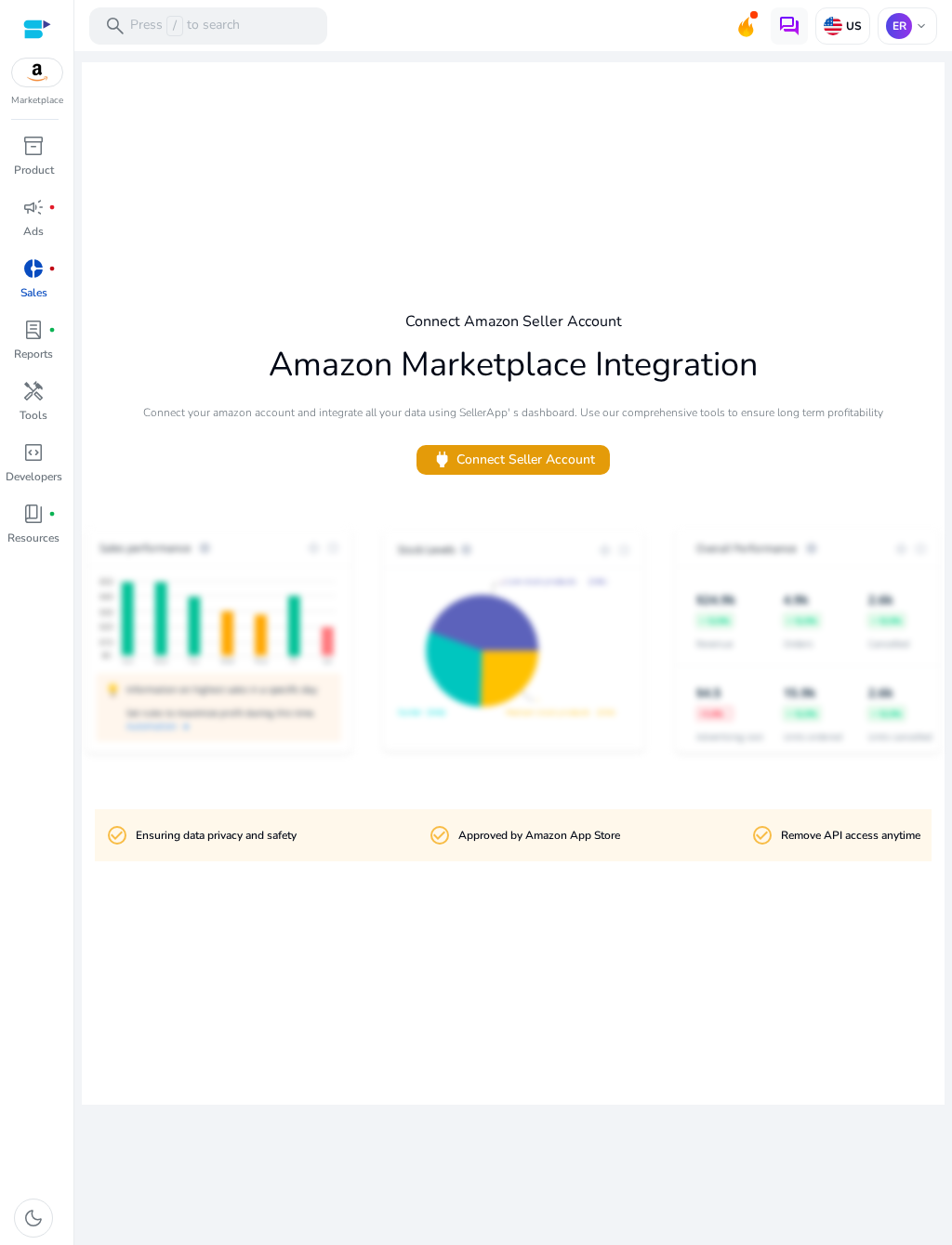
click at [55, 423] on link "handyman Tools" at bounding box center [33, 407] width 67 height 61
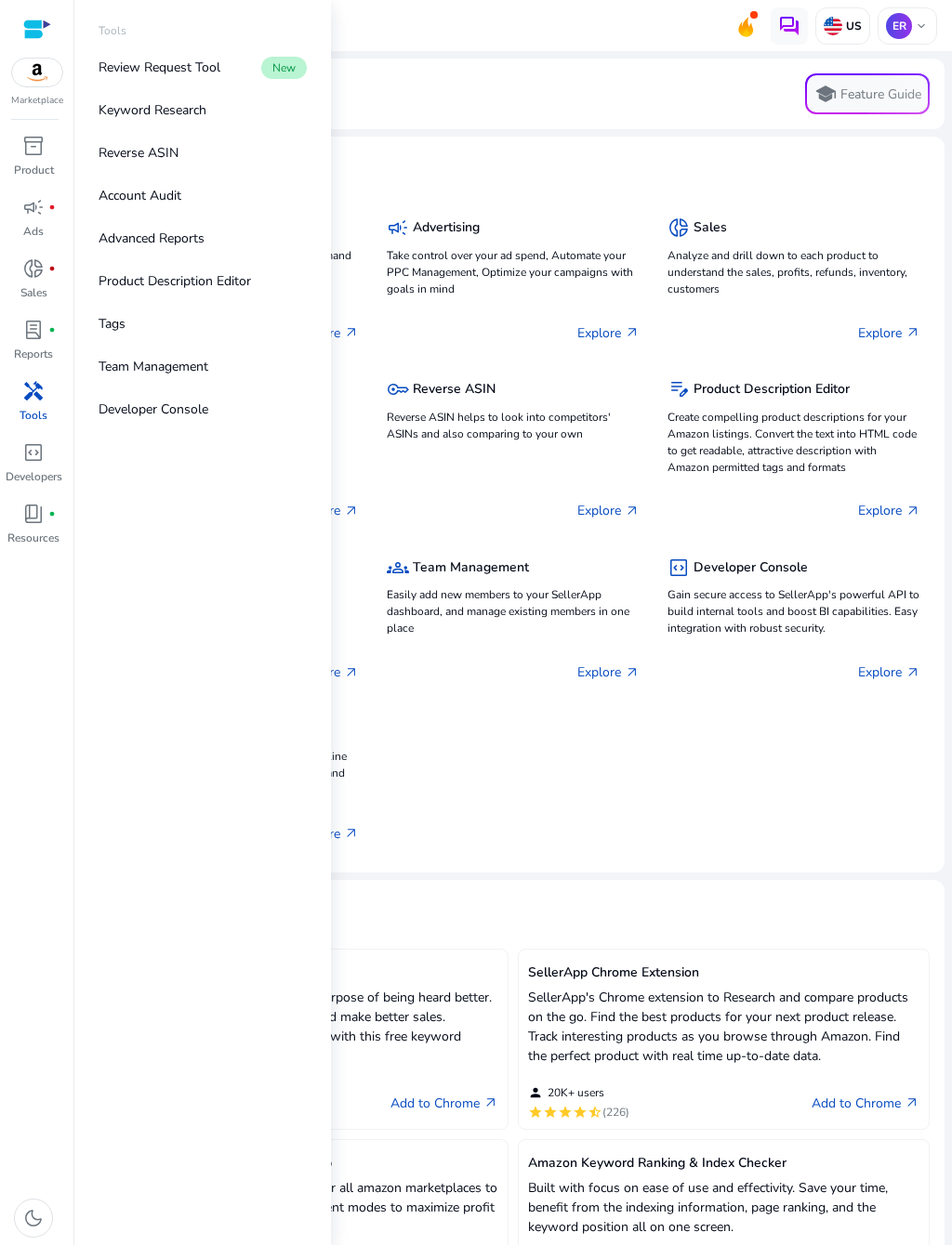
click at [844, 185] on div "Features (10)" at bounding box center [514, 172] width 833 height 42
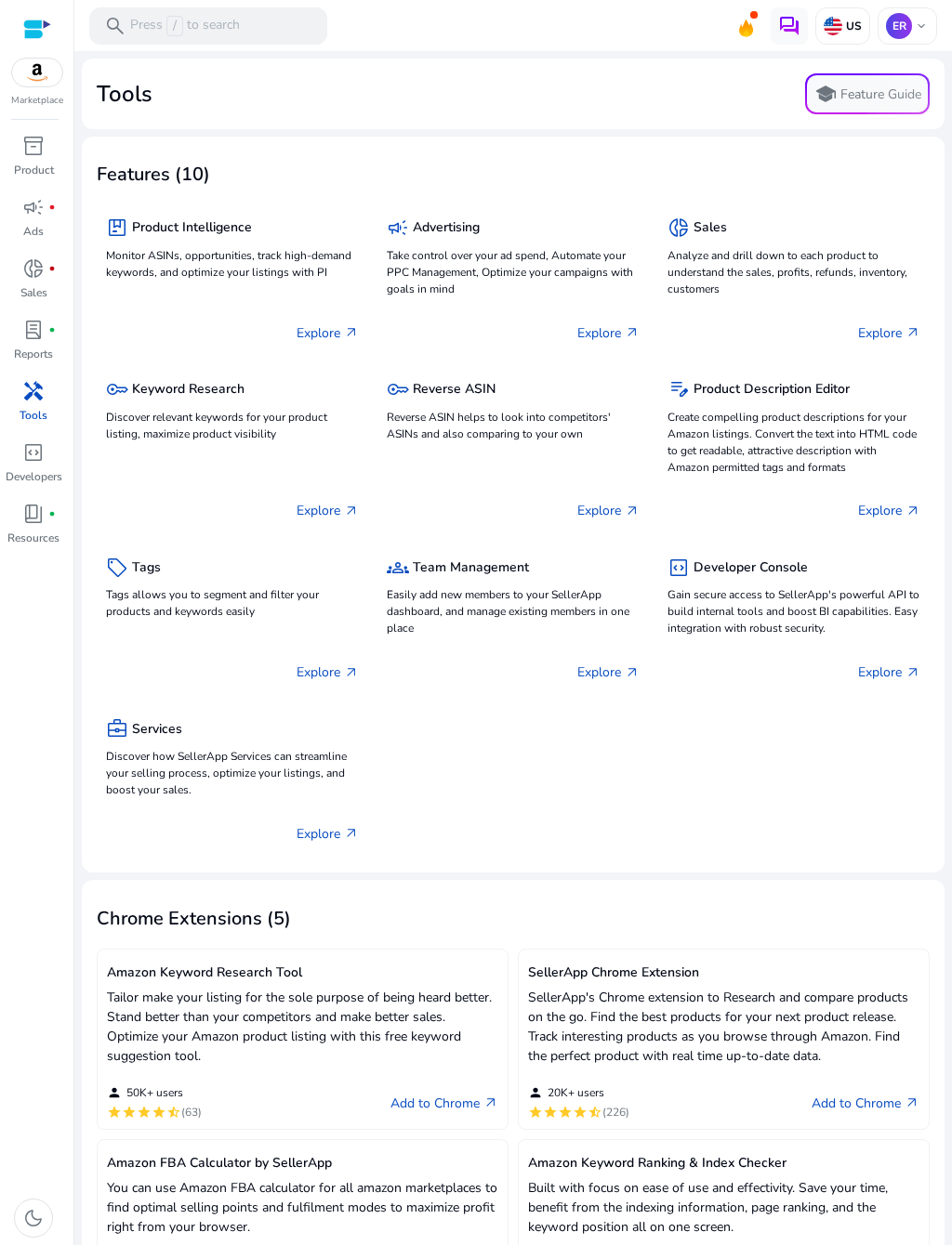
click at [53, 359] on p "Reports" at bounding box center [33, 355] width 39 height 17
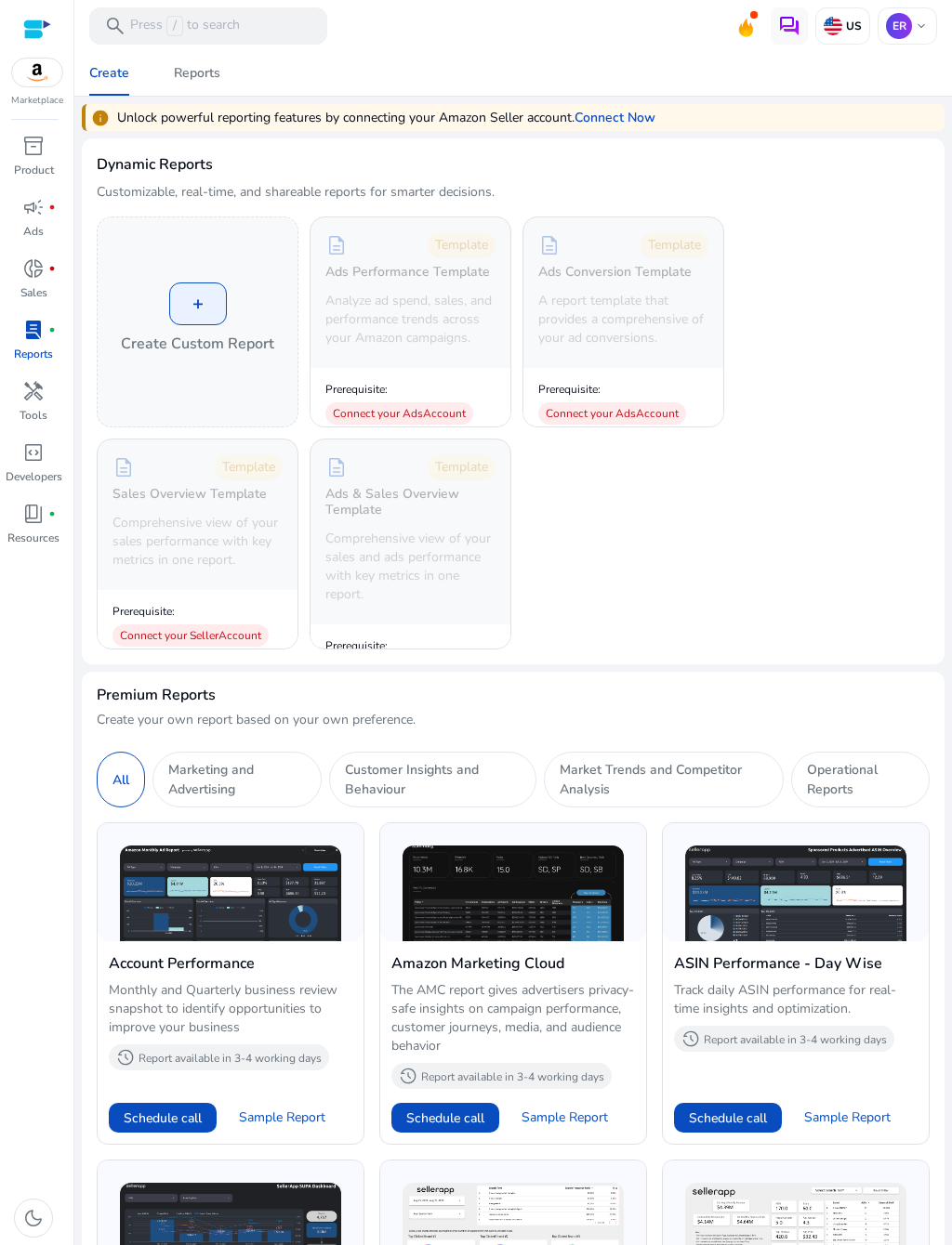
click at [48, 293] on p "Sales" at bounding box center [33, 293] width 27 height 17
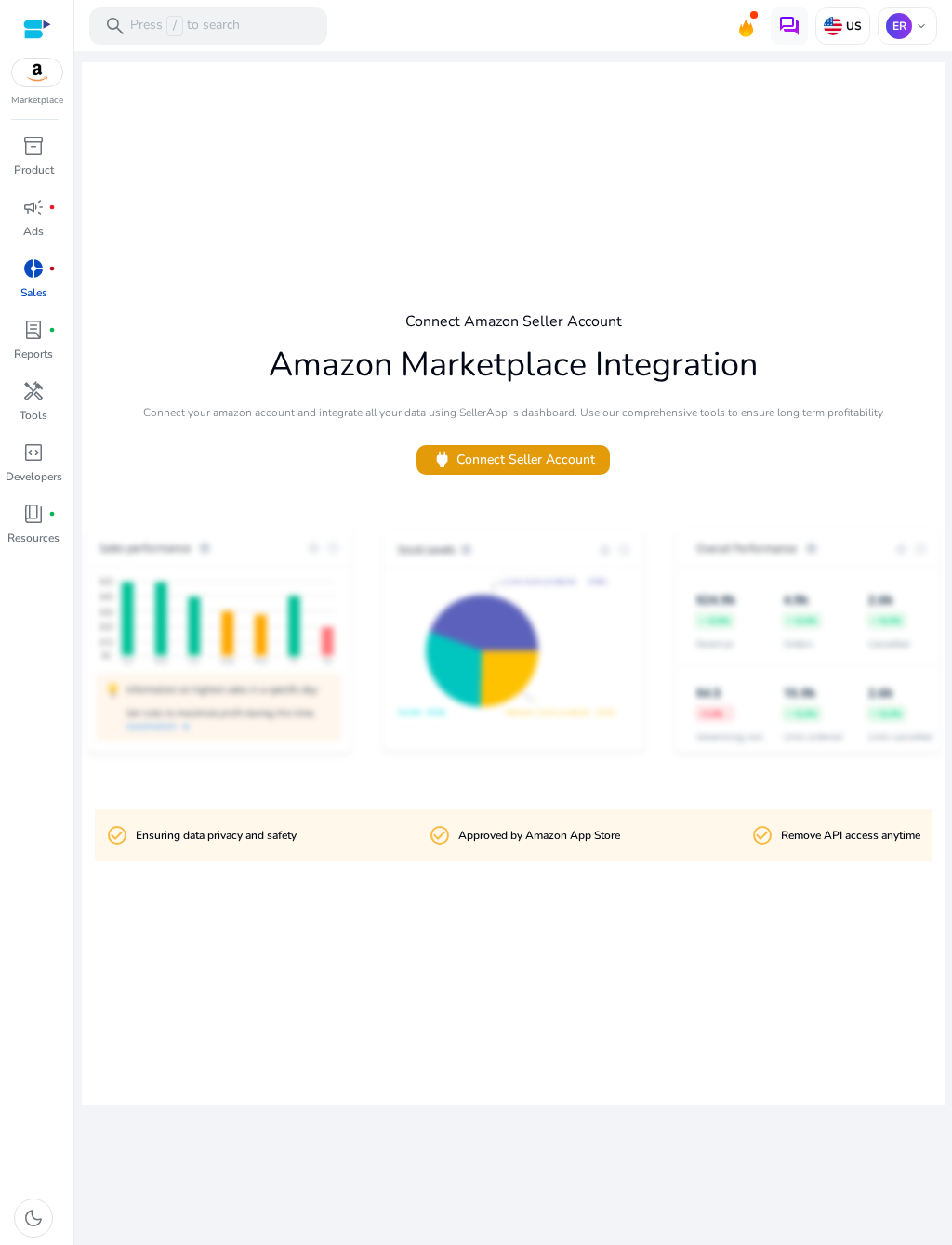
click at [44, 236] on p "Ads" at bounding box center [32, 232] width 20 height 17
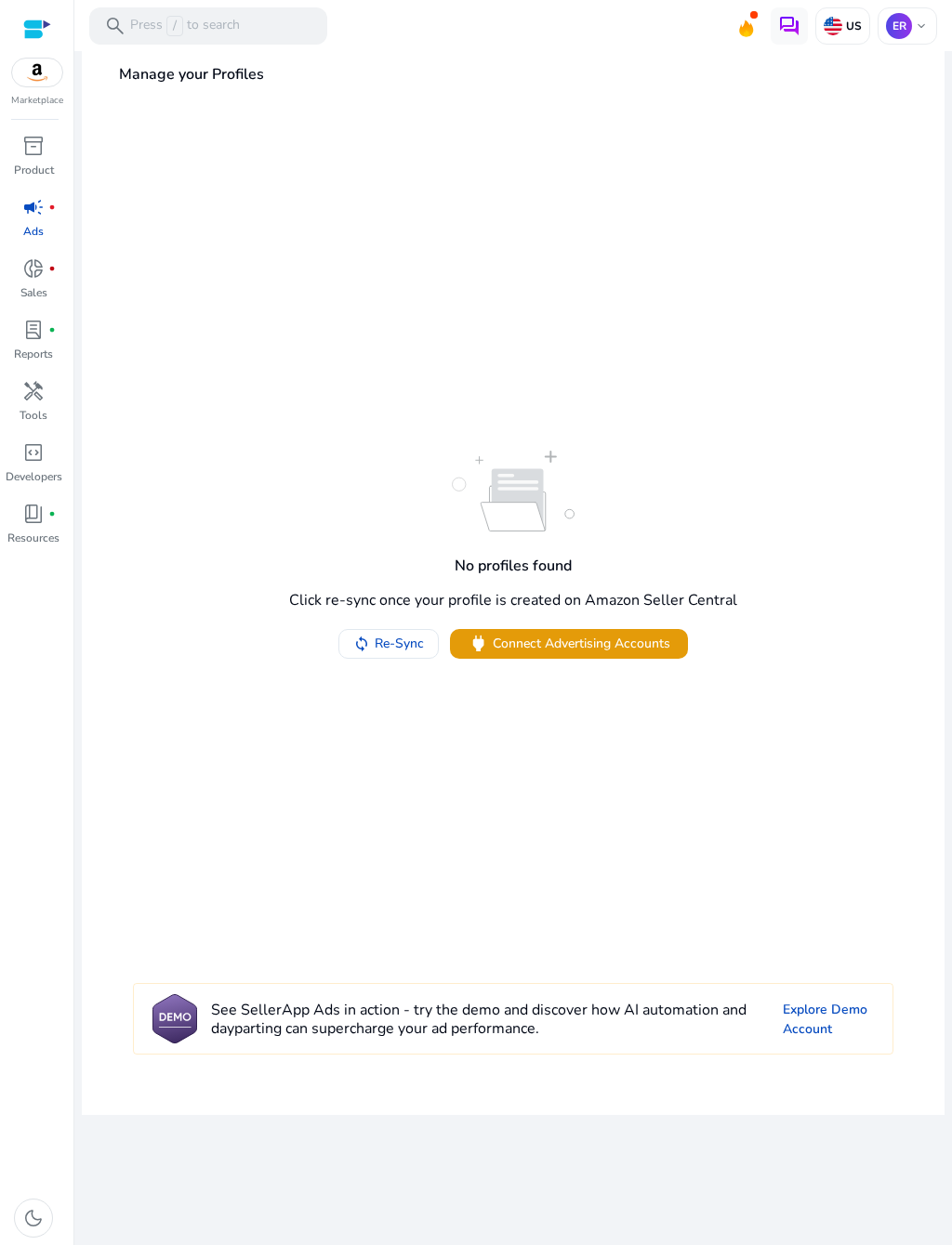
click at [50, 169] on p "Product" at bounding box center [34, 170] width 40 height 17
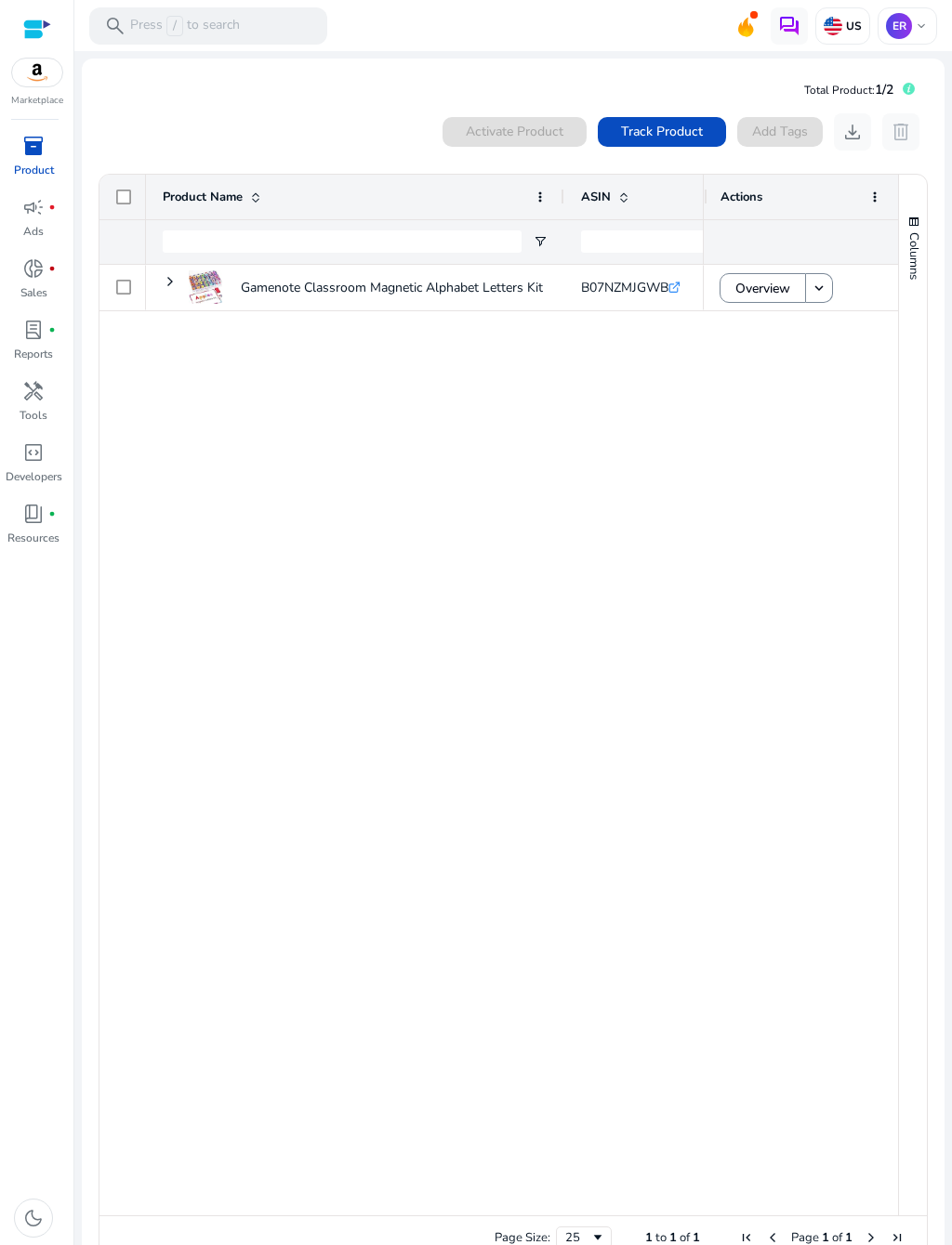
click at [682, 371] on div "Gamenote Classroom Magnetic Alphabet Letters Kit 238 Pcs with... B07NZMJGWB .st…" at bounding box center [423, 741] width 556 height 951
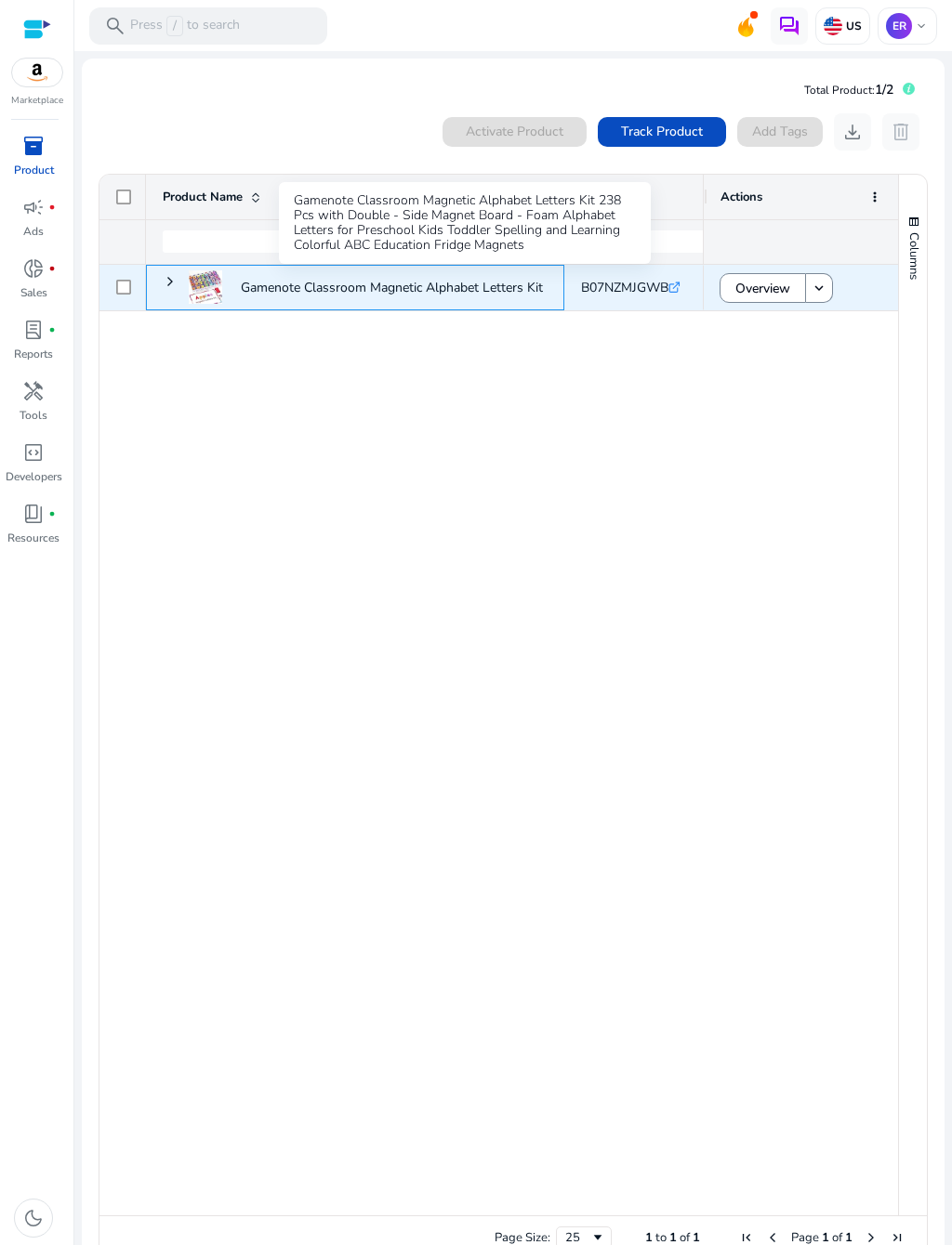
click at [468, 291] on p "Gamenote Classroom Magnetic Alphabet Letters Kit 238 Pcs with..." at bounding box center [436, 287] width 390 height 38
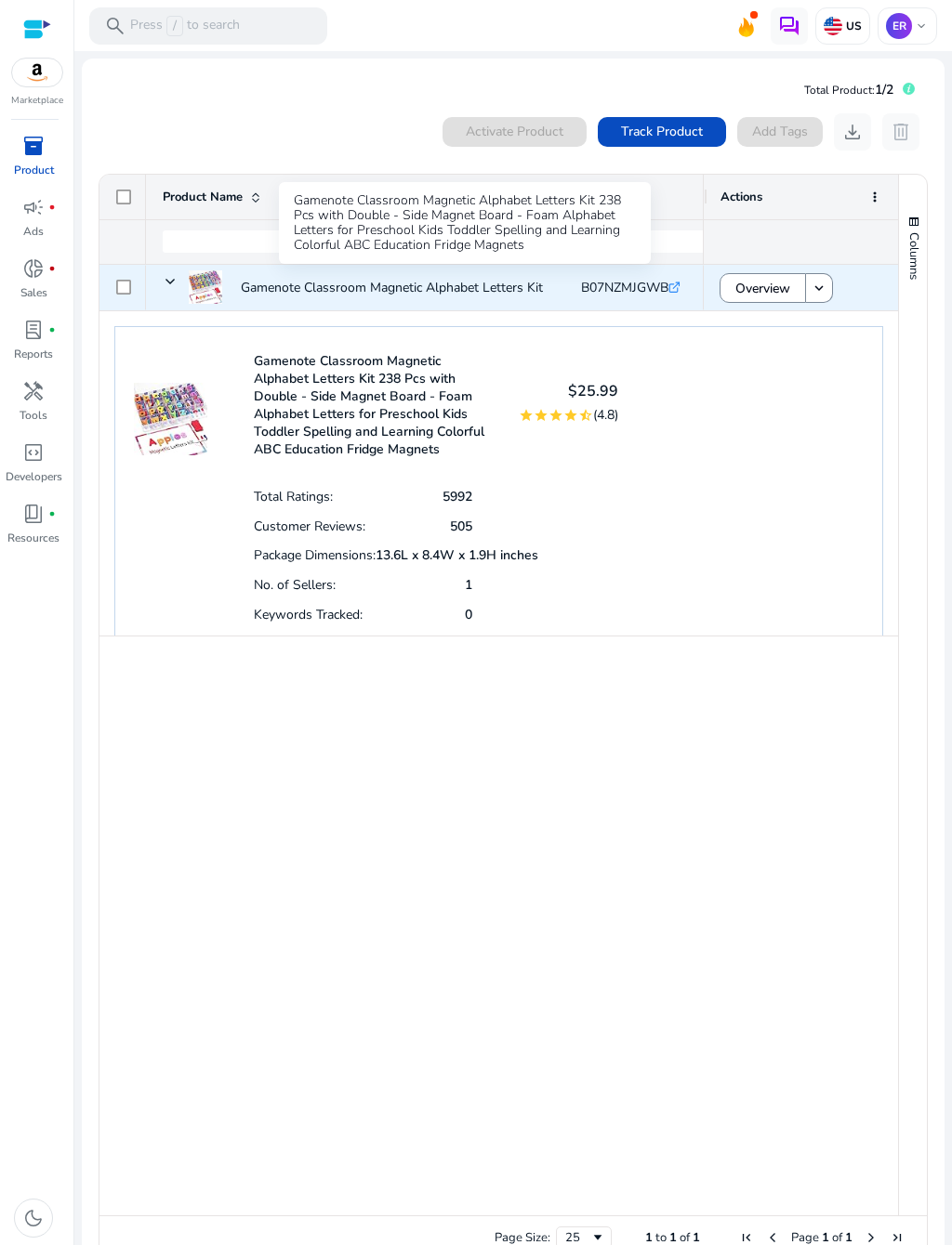
click at [815, 277] on span at bounding box center [818, 287] width 26 height 28
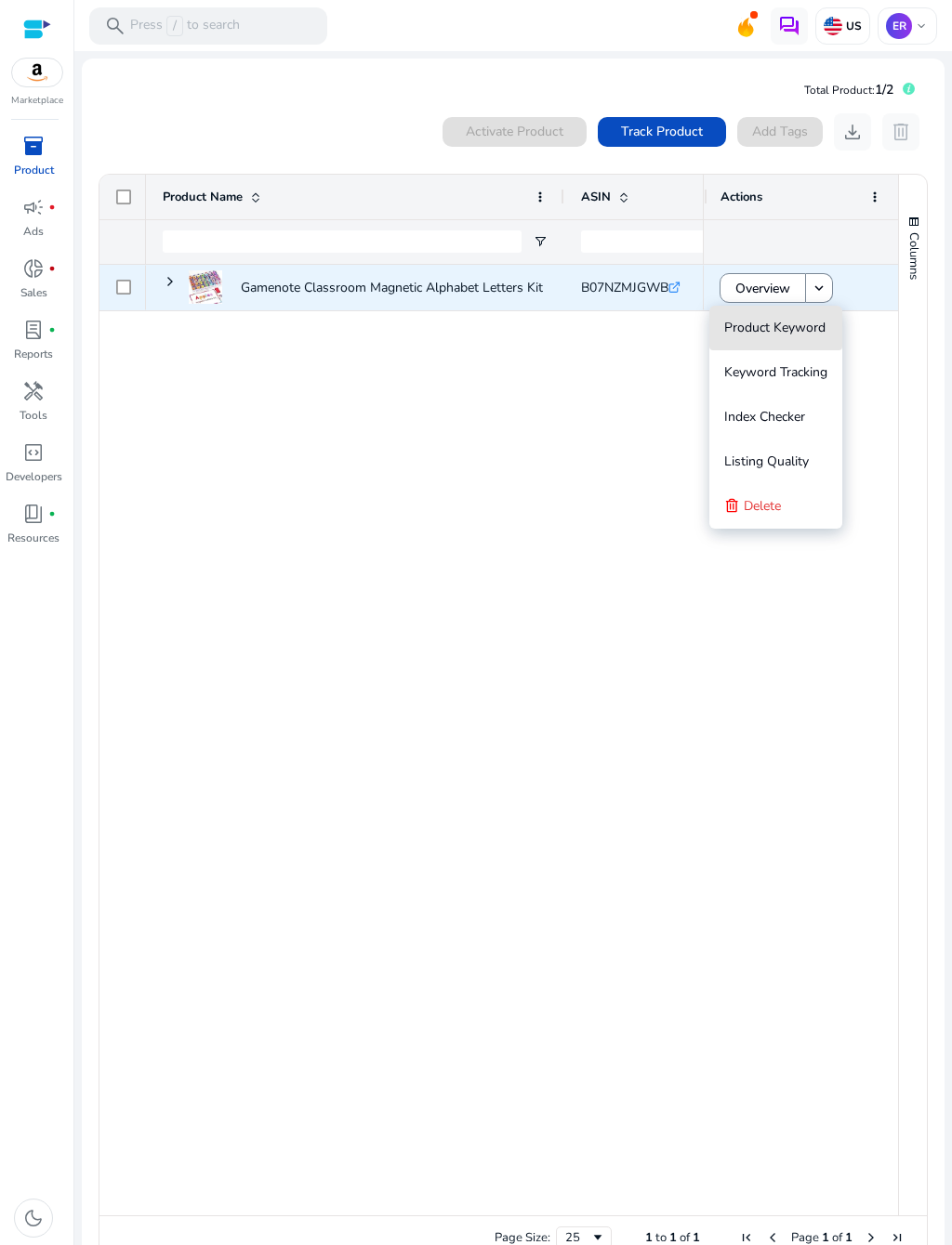
click at [782, 320] on span "Product Keyword" at bounding box center [774, 327] width 102 height 18
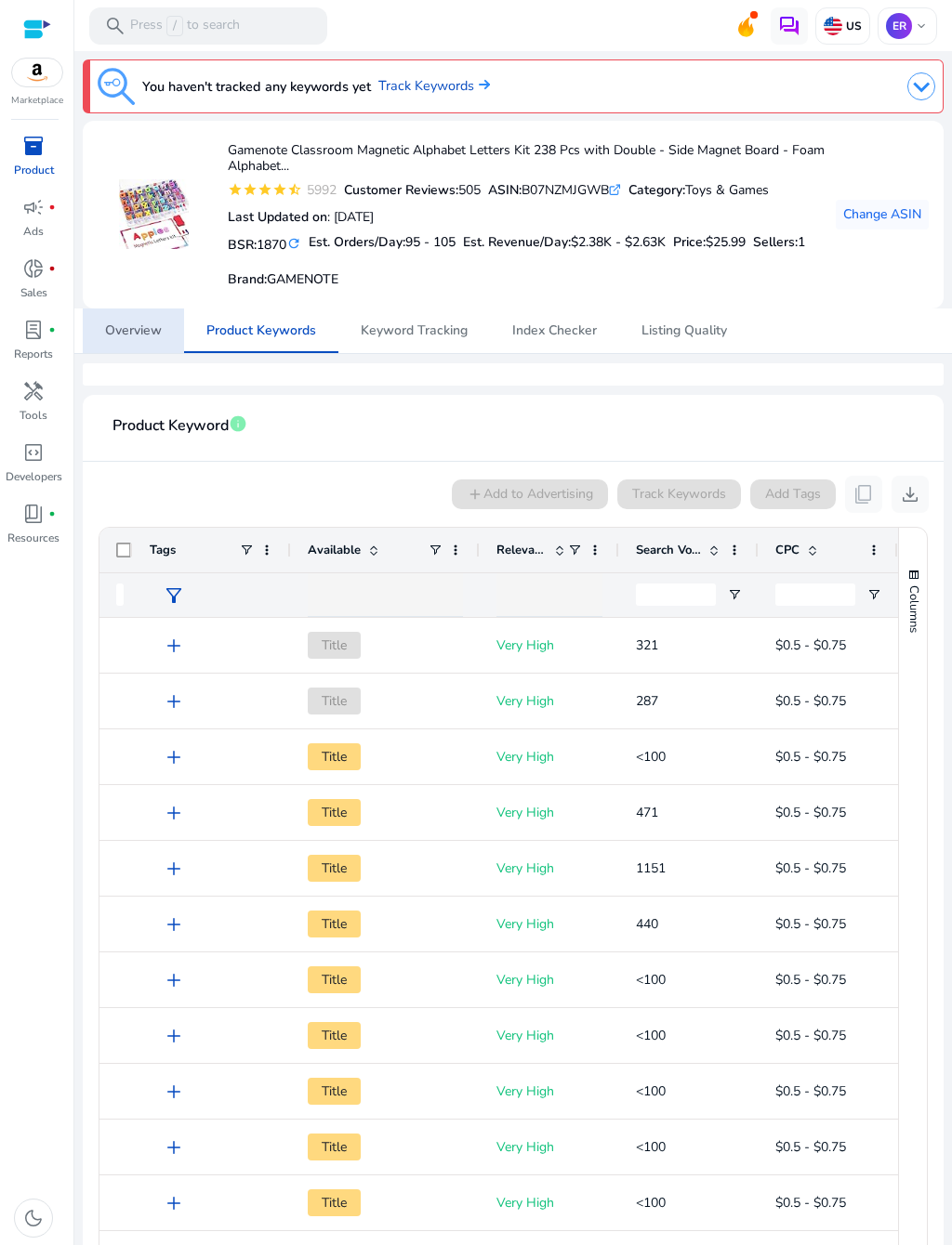
click at [137, 353] on span "Overview" at bounding box center [133, 330] width 57 height 45
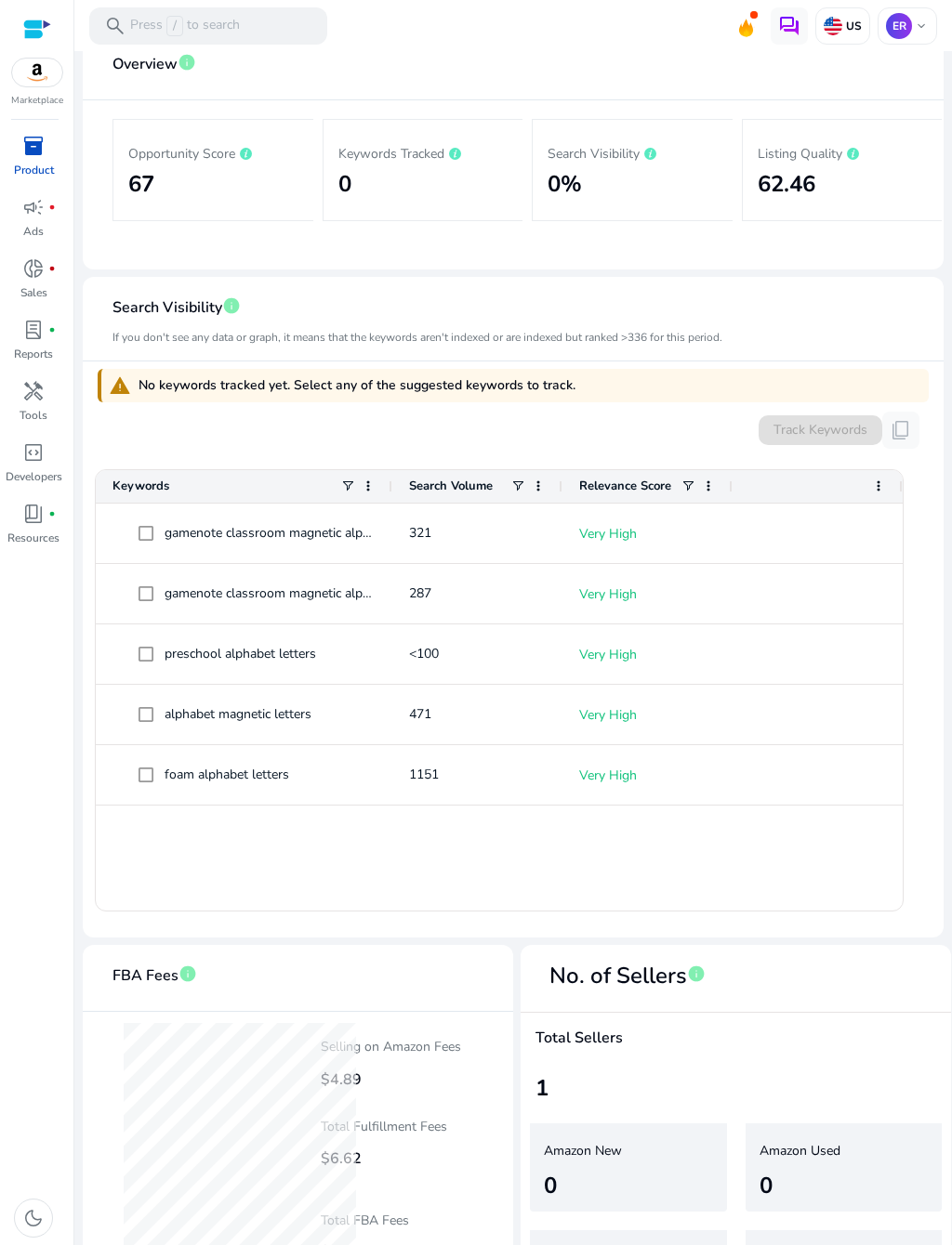
scroll to position [265, 0]
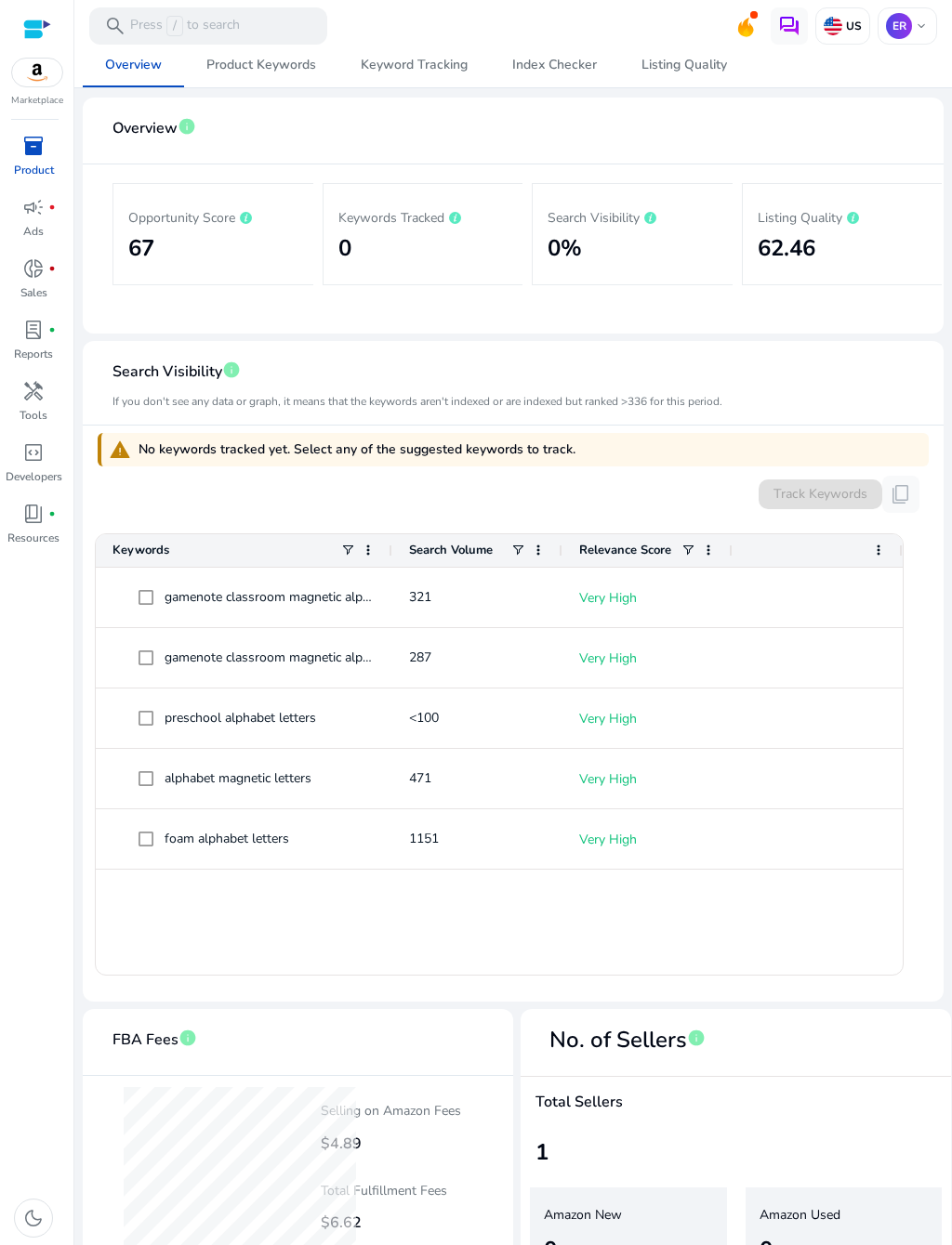
click at [858, 184] on div "Listing Quality 62.46" at bounding box center [842, 234] width 201 height 102
click at [847, 205] on p "Listing Quality" at bounding box center [842, 216] width 170 height 22
click at [861, 205] on p "Listing Quality" at bounding box center [842, 216] width 170 height 22
click at [858, 205] on p "Listing Quality" at bounding box center [842, 216] width 170 height 22
click at [855, 205] on p "Listing Quality" at bounding box center [842, 216] width 170 height 22
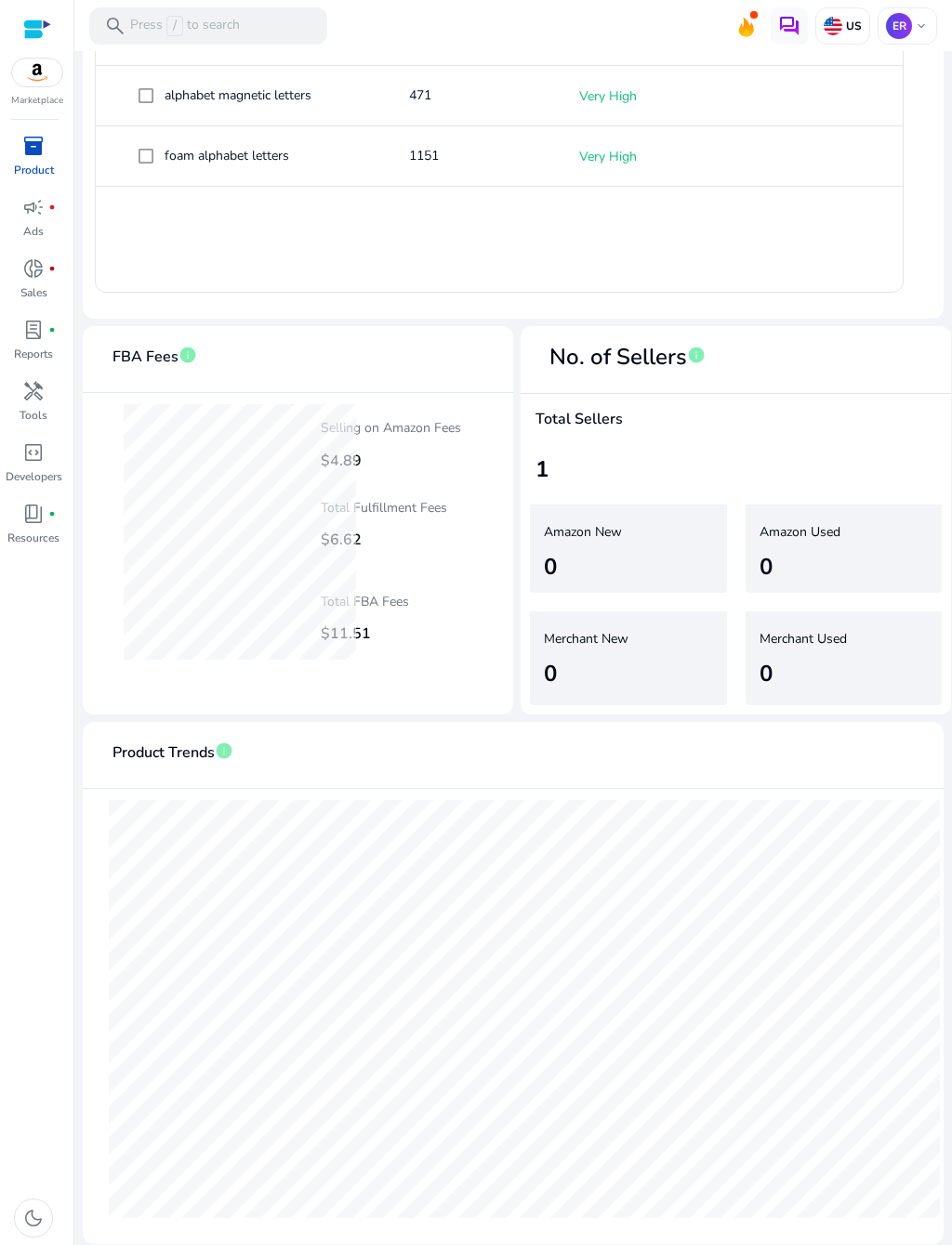
scroll to position [963, 0]
